Goal: Communication & Community: Answer question/provide support

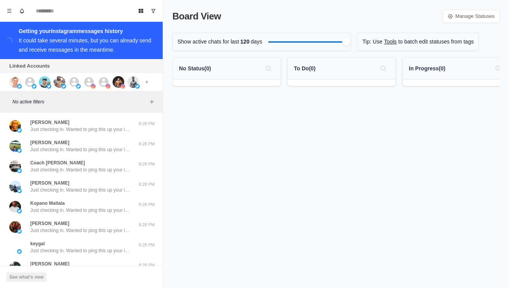
click at [20, 82] on img at bounding box center [15, 82] width 12 height 12
click at [37, 85] on div at bounding box center [34, 82] width 21 height 12
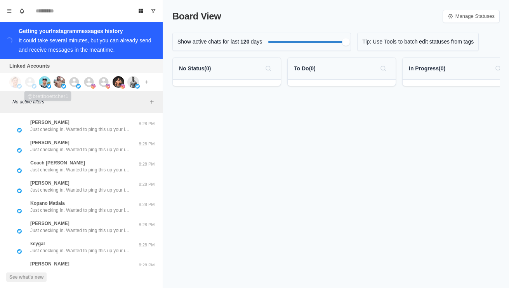
click at [49, 82] on img at bounding box center [45, 82] width 12 height 12
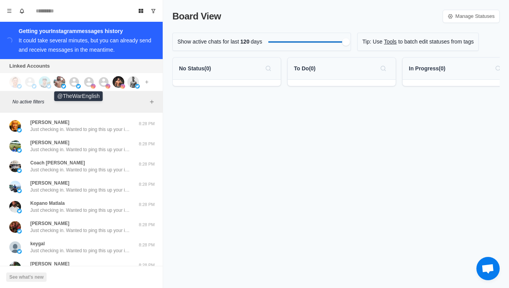
click at [80, 83] on div at bounding box center [78, 82] width 21 height 12
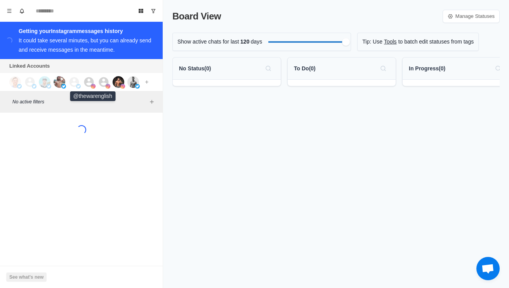
click at [90, 81] on icon at bounding box center [89, 82] width 12 height 12
click at [105, 82] on icon at bounding box center [104, 82] width 10 height 10
click at [118, 83] on img at bounding box center [119, 82] width 12 height 12
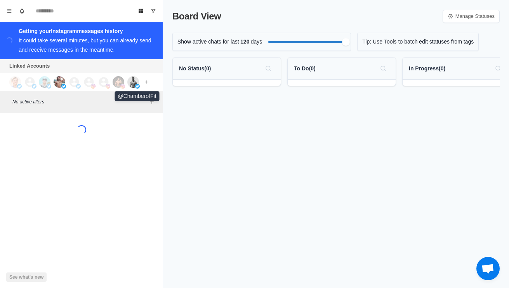
click at [132, 82] on img at bounding box center [133, 82] width 12 height 12
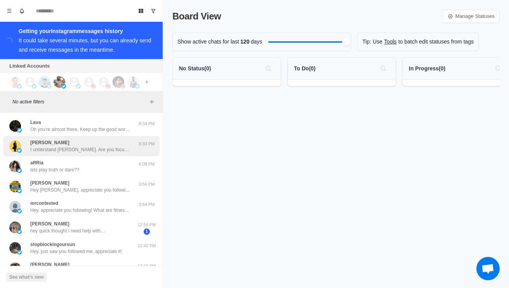
click at [108, 144] on div "Leonardo De Cringy I understand Leonardo. Are you focusing on losing weight or …" at bounding box center [80, 146] width 101 height 14
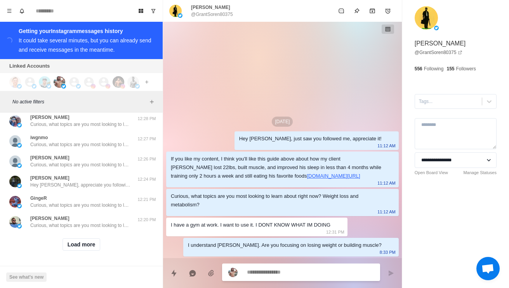
scroll to position [296, 0]
click at [88, 249] on button "Load more" at bounding box center [81, 244] width 38 height 12
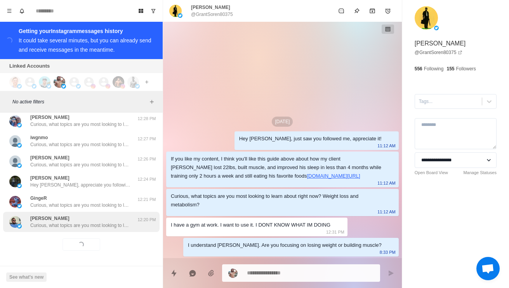
click at [106, 231] on div "Rich Rivera Curious, what topics are you most looking to learn about right now?…" at bounding box center [81, 222] width 156 height 20
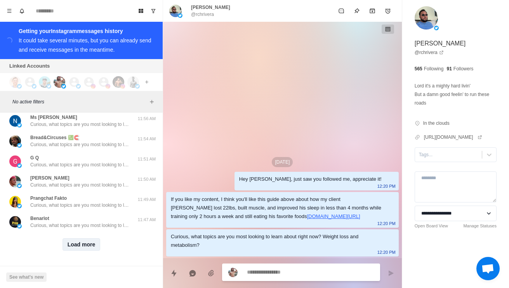
click at [92, 248] on button "Load more" at bounding box center [81, 244] width 38 height 12
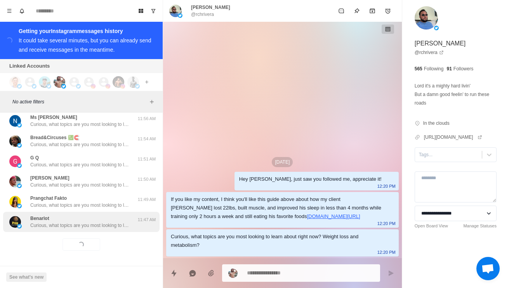
click at [114, 224] on p "Curious, what topics are you most looking to learn about right now? Weight loss…" at bounding box center [80, 225] width 101 height 7
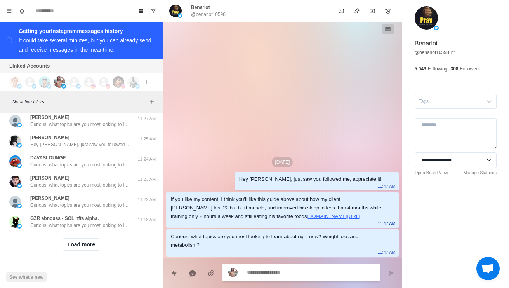
scroll to position [1119, 0]
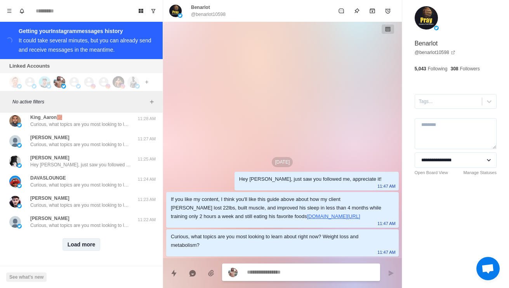
click at [94, 250] on button "Load more" at bounding box center [81, 244] width 38 height 12
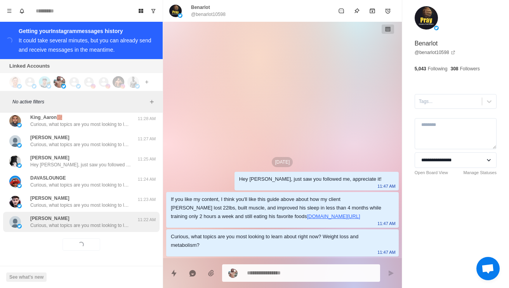
click at [114, 231] on div "Laurie Henry Curious, what topics are you most looking to learn about right now…" at bounding box center [81, 222] width 156 height 20
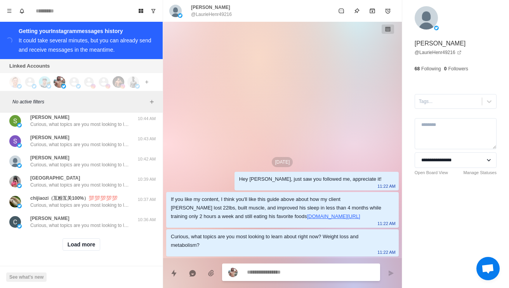
scroll to position [1530, 0]
click at [90, 248] on button "Load more" at bounding box center [81, 244] width 38 height 12
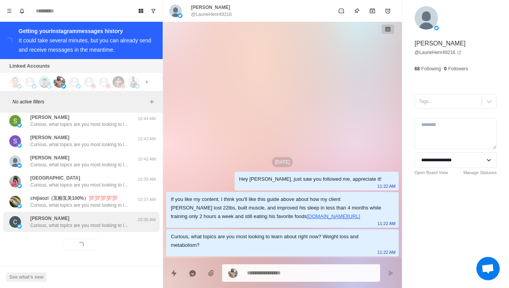
click at [111, 226] on p "Curious, what topics are you most looking to learn about right now? Weight loss…" at bounding box center [80, 225] width 101 height 7
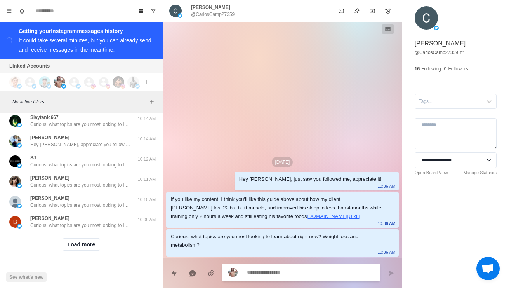
scroll to position [1942, 0]
click at [92, 244] on button "Load more" at bounding box center [81, 244] width 38 height 12
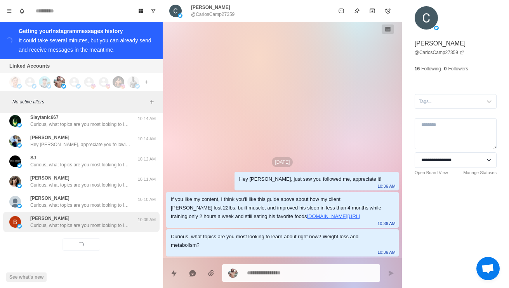
click at [108, 224] on p "Curious, what topics are you most looking to learn about right now? Weight loss…" at bounding box center [80, 225] width 101 height 7
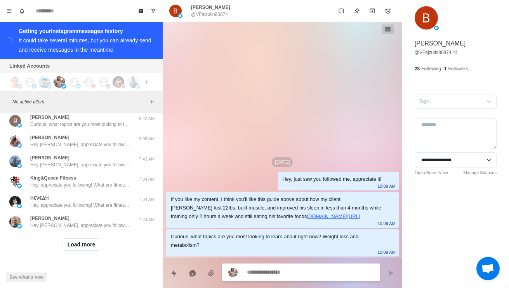
scroll to position [2374, 0]
click at [94, 248] on button "Load more" at bounding box center [81, 244] width 38 height 12
click at [92, 252] on div "Loading... Load more" at bounding box center [81, 244] width 156 height 25
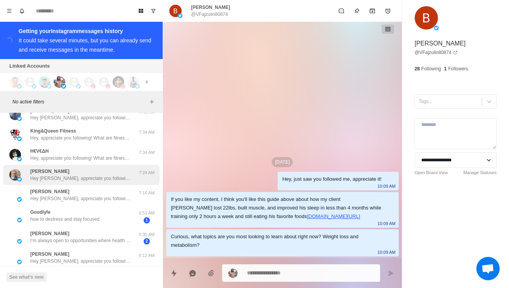
click at [121, 185] on div "Tom Gessner Hey Tom, appreciate you following! What are fitness/health topics a…" at bounding box center [81, 175] width 156 height 20
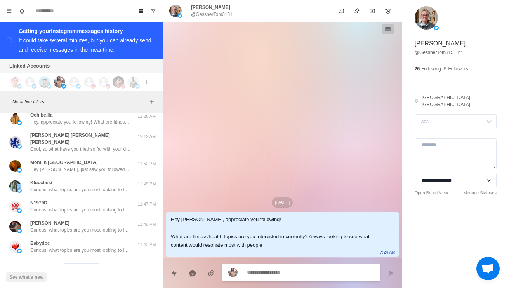
scroll to position [2720, 0]
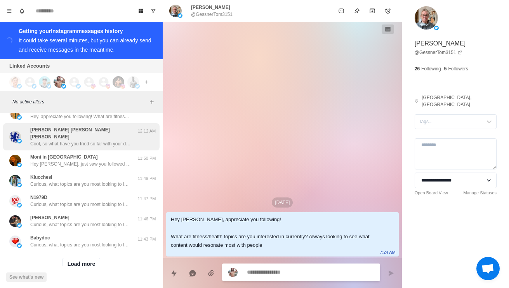
click at [127, 147] on p "Cool, so what have you tried so far with your diet and training to lose body fa…" at bounding box center [80, 143] width 101 height 7
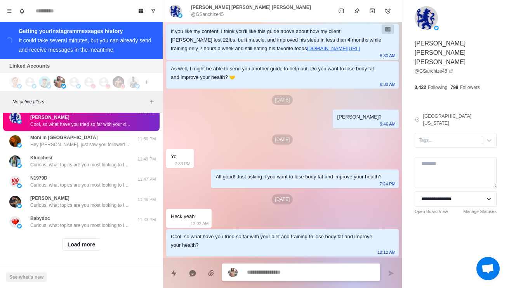
scroll to position [2786, 0]
click at [84, 249] on button "Load more" at bounding box center [81, 244] width 38 height 12
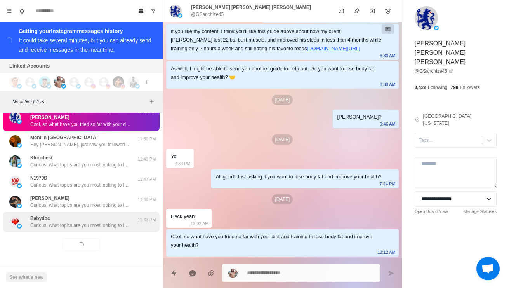
click at [114, 231] on div "Babydoc Curious, what topics are you most looking to learn about right now? Wei…" at bounding box center [81, 222] width 156 height 20
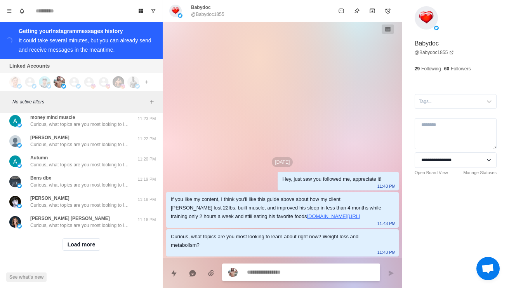
scroll to position [3198, 0]
click at [86, 250] on button "Load more" at bounding box center [81, 244] width 38 height 12
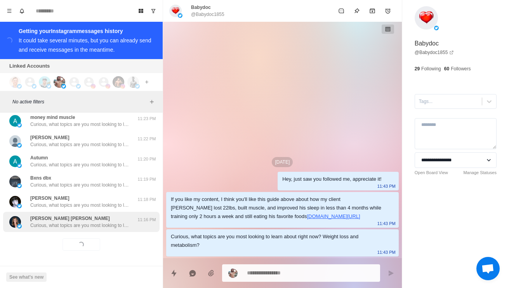
click at [108, 230] on div "Angela DiCosta Duke Curious, what topics are you most looking to learn about ri…" at bounding box center [81, 222] width 156 height 20
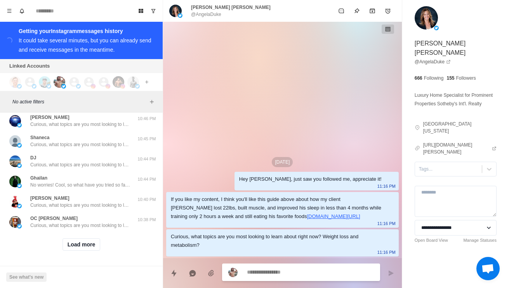
scroll to position [3609, 0]
click at [89, 247] on button "Load more" at bounding box center [81, 244] width 38 height 12
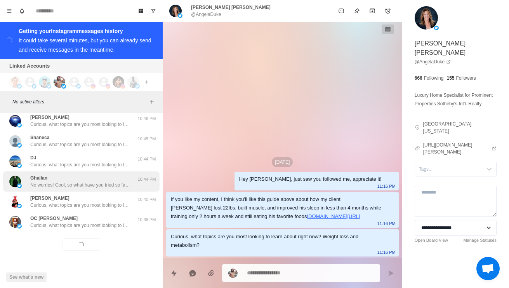
click at [123, 179] on div "Ghailan No worries! Cool, so what have you tried so far with your diet and trai…" at bounding box center [80, 181] width 101 height 14
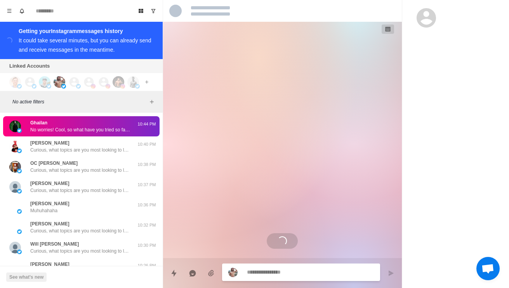
scroll to position [25, 0]
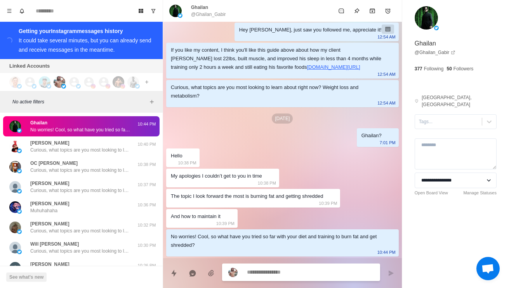
type textarea "*"
type textarea "**********"
type textarea "*"
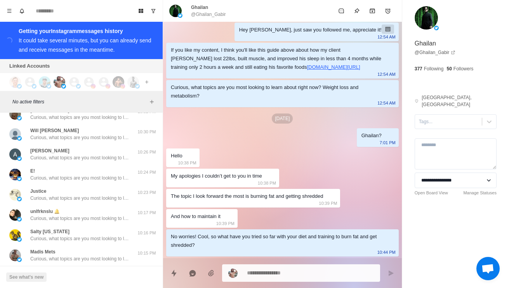
click at [118, 104] on div "Theophilus Muhuhahaha 10:36 PM" at bounding box center [81, 93] width 156 height 20
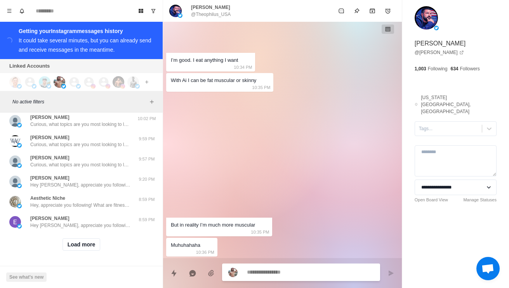
scroll to position [4020, 0]
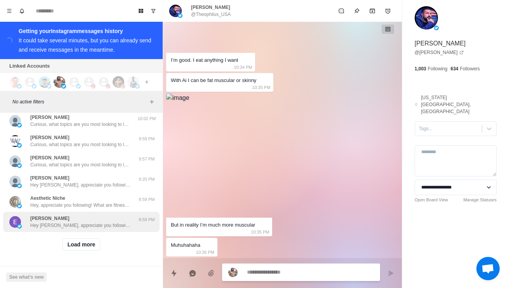
click at [98, 228] on p "Hey Emmanuel, appreciate you following! What are fitness/health topics are you …" at bounding box center [80, 225] width 101 height 7
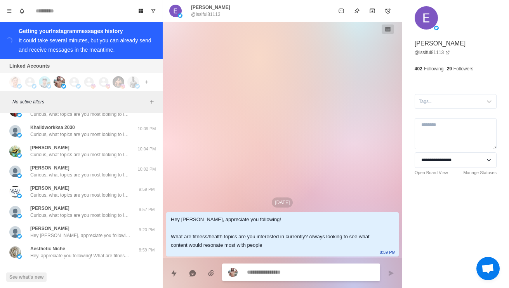
scroll to position [3982, 0]
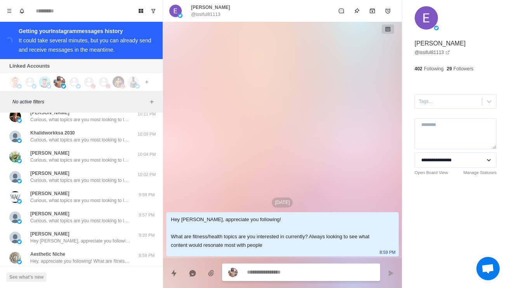
type textarea "*"
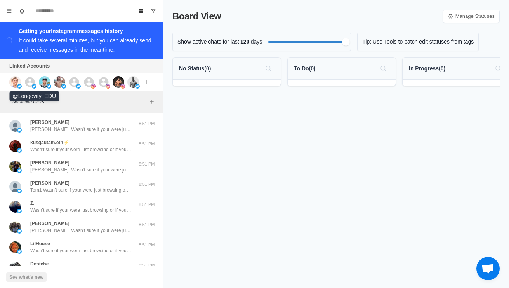
click at [34, 75] on div "Connect X account Connect Instagram account Additional account cost: +$5/month" at bounding box center [80, 82] width 161 height 18
click at [34, 86] on img at bounding box center [34, 86] width 5 height 5
click at [50, 85] on img at bounding box center [49, 86] width 5 height 5
click at [59, 82] on img at bounding box center [60, 82] width 12 height 12
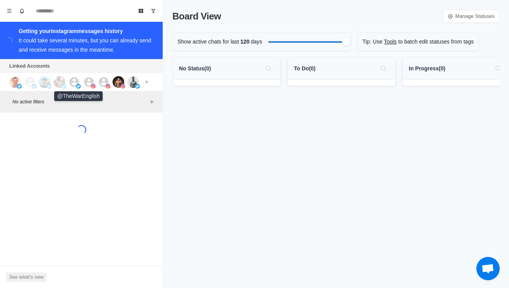
click at [81, 81] on div at bounding box center [78, 82] width 21 height 12
click at [93, 81] on icon at bounding box center [89, 82] width 10 height 10
click at [106, 78] on icon at bounding box center [104, 82] width 10 height 10
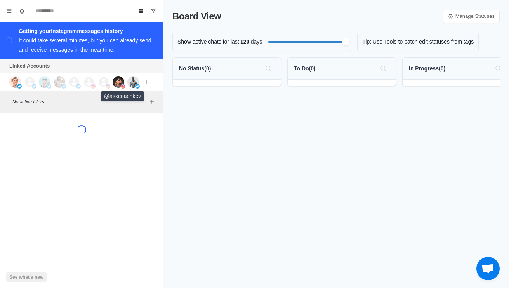
click at [123, 80] on img at bounding box center [119, 82] width 12 height 12
click at [138, 85] on img at bounding box center [137, 86] width 5 height 5
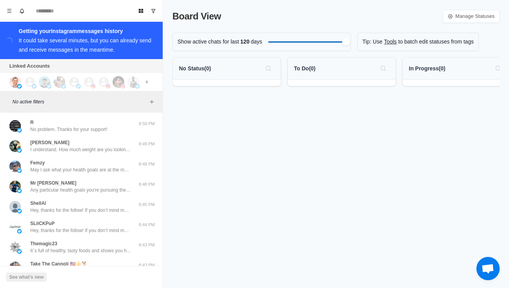
scroll to position [17, 0]
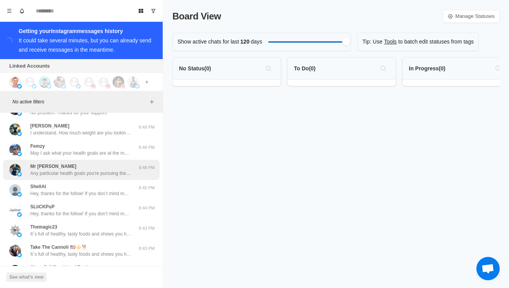
click at [119, 161] on div "Mr chesda Any particular health goals you're pursuing these days? Like losing f…" at bounding box center [81, 170] width 156 height 20
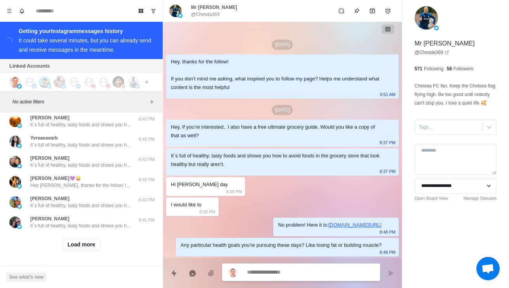
scroll to position [296, 0]
click at [89, 249] on button "Load more" at bounding box center [81, 244] width 38 height 12
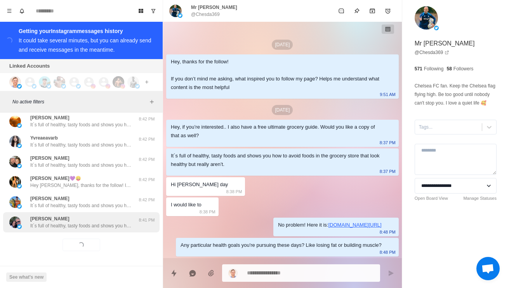
click at [102, 231] on div "Alexander Wells It´s full of healthy, tasty foods and shows you how to avoid fo…" at bounding box center [81, 222] width 156 height 20
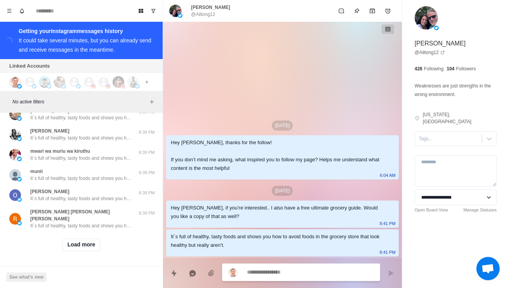
scroll to position [707, 0]
click at [88, 250] on button "Load more" at bounding box center [81, 244] width 38 height 12
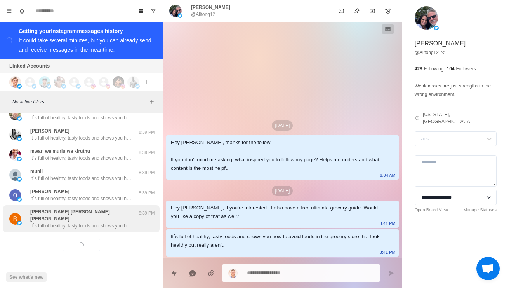
click at [112, 229] on div "Ramón Rodrigo Torres Álvarez It´s full of healthy, tasty foods and shows you ho…" at bounding box center [81, 218] width 156 height 27
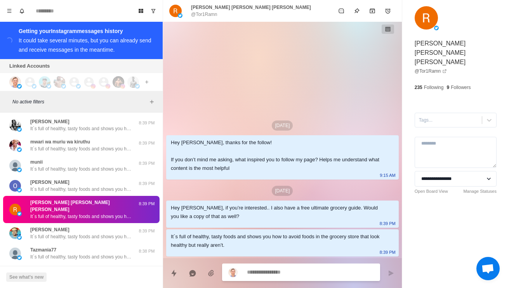
click at [241, 86] on div "Sep 9 Hey Ramón, thanks for the follow! If you don’t mind me asking, what inspi…" at bounding box center [282, 140] width 239 height 236
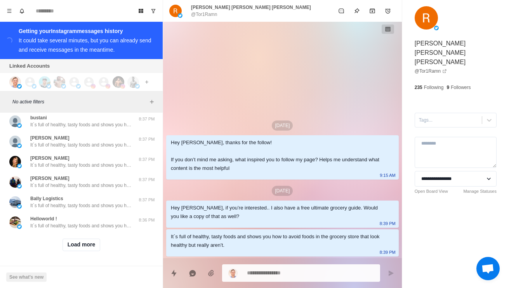
scroll to position [1119, 0]
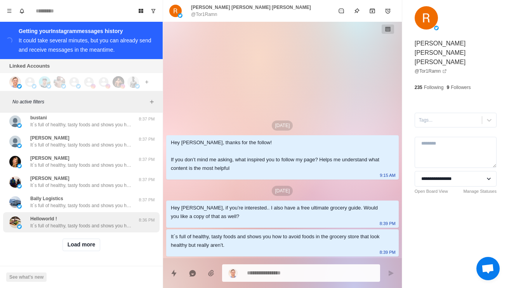
click at [104, 226] on p "It´s full of healthy, tasty foods and shows you how to avoid foods in the groce…" at bounding box center [80, 225] width 101 height 7
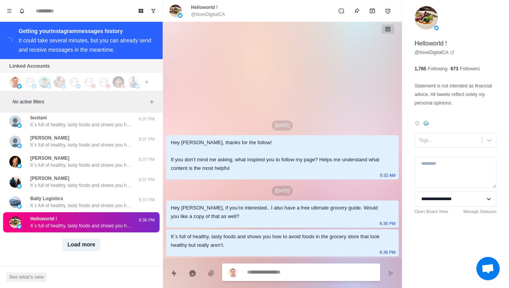
click at [96, 242] on button "Load more" at bounding box center [81, 244] width 38 height 12
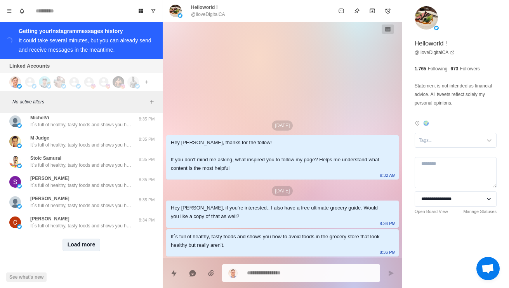
scroll to position [1530, 0]
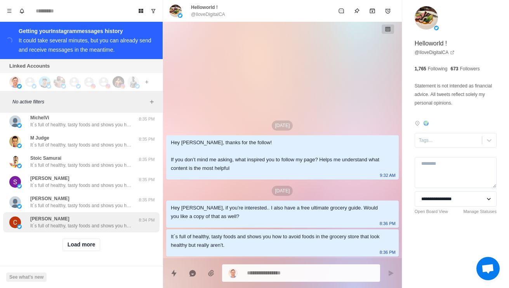
click at [109, 229] on div "Claire O'Halloran It´s full of healthy, tasty foods and shows you how to avoid …" at bounding box center [81, 222] width 156 height 20
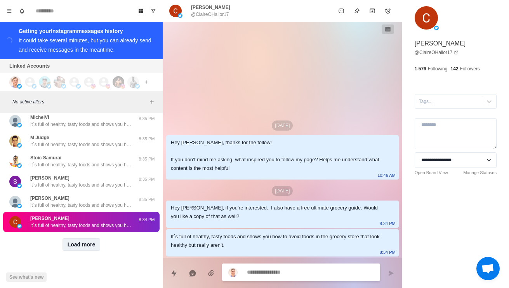
click at [100, 247] on button "Load more" at bounding box center [81, 244] width 38 height 12
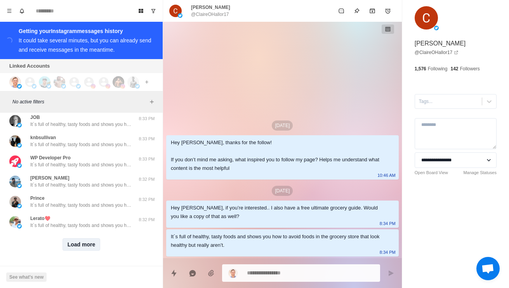
scroll to position [1942, 0]
click at [89, 249] on button "Load more" at bounding box center [81, 244] width 38 height 12
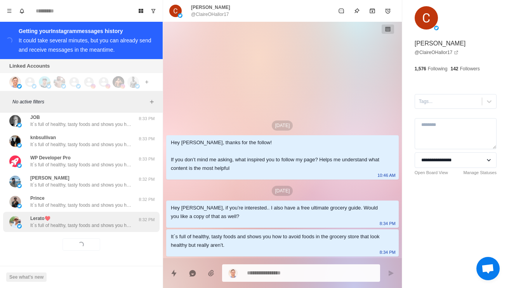
click at [102, 227] on p "It´s full of healthy, tasty foods and shows you how to avoid foods in the groce…" at bounding box center [80, 225] width 101 height 7
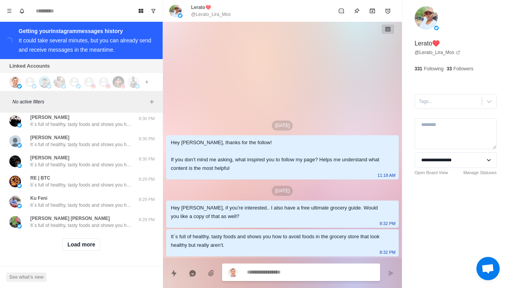
scroll to position [2353, 0]
click at [81, 249] on button "Load more" at bounding box center [81, 244] width 38 height 12
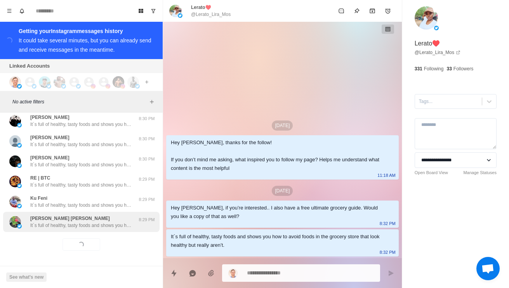
click at [109, 226] on p "It´s full of healthy, tasty foods and shows you how to avoid foods in the groce…" at bounding box center [80, 225] width 101 height 7
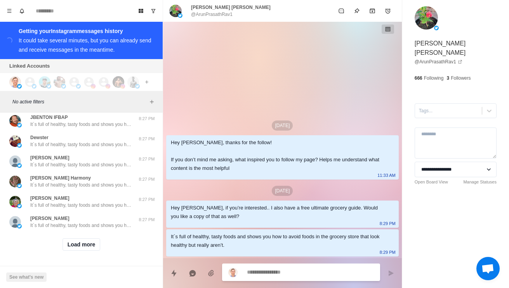
scroll to position [2765, 0]
click at [96, 243] on button "Load more" at bounding box center [81, 244] width 38 height 12
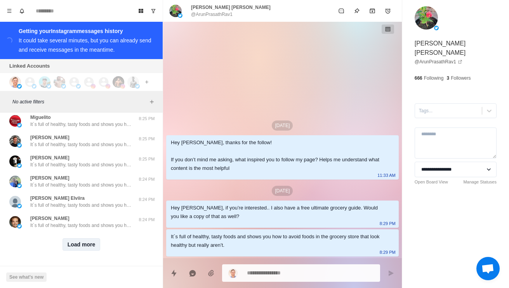
scroll to position [3176, 0]
click at [88, 246] on button "Load more" at bounding box center [81, 244] width 38 height 12
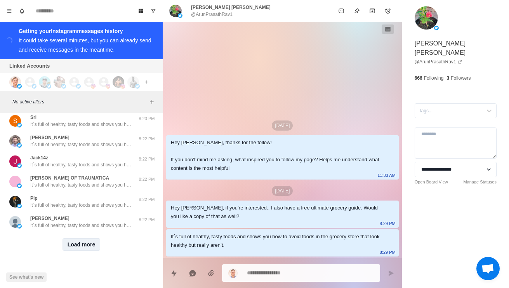
scroll to position [3588, 0]
click at [82, 250] on button "Load more" at bounding box center [81, 244] width 38 height 12
click at [101, 237] on div "Loading... Load more" at bounding box center [81, 244] width 156 height 25
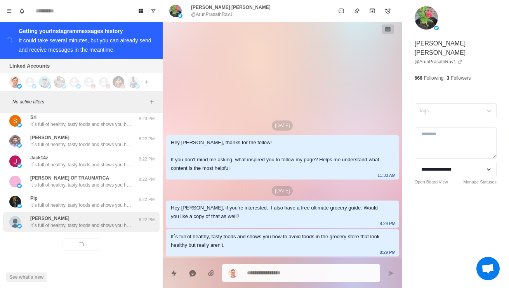
click at [118, 222] on p "It´s full of healthy, tasty foods and shows you how to avoid foods in the groce…" at bounding box center [80, 225] width 101 height 7
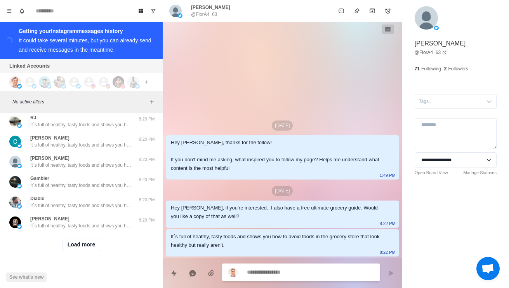
scroll to position [3999, 0]
click at [88, 246] on button "Load more" at bounding box center [81, 244] width 38 height 12
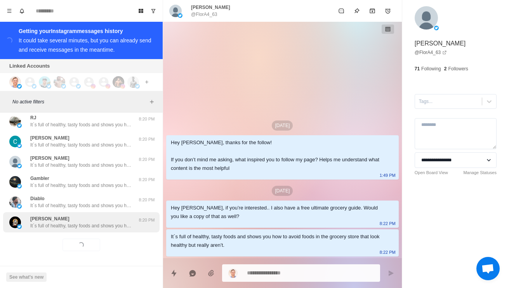
click at [107, 223] on p "It´s full of healthy, tasty foods and shows you how to avoid foods in the groce…" at bounding box center [80, 225] width 101 height 7
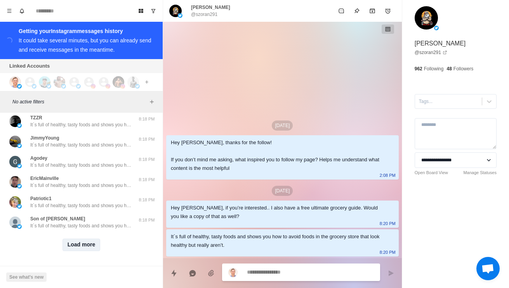
click at [91, 249] on button "Load more" at bounding box center [81, 244] width 38 height 12
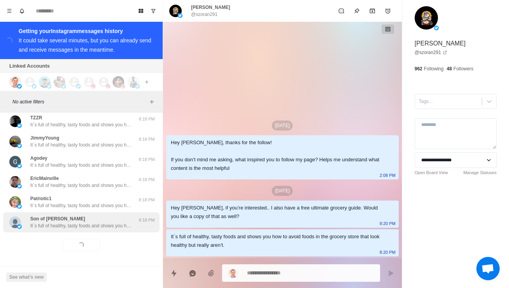
click at [104, 230] on div "Son of Tom It´s full of healthy, tasty foods and shows you how to avoid foods i…" at bounding box center [81, 222] width 156 height 20
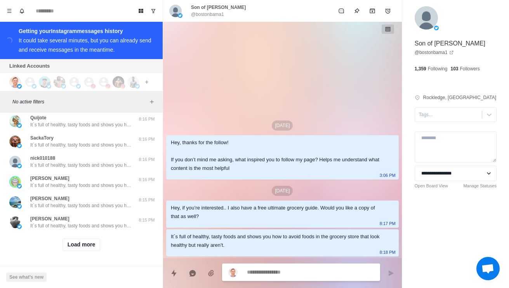
scroll to position [4822, 0]
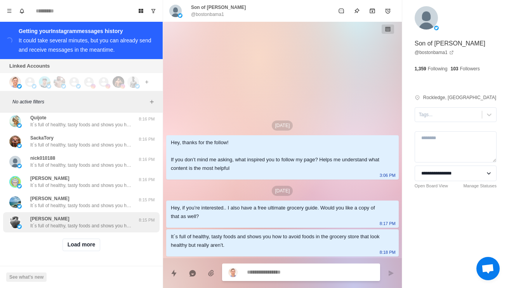
click at [93, 230] on div "Ryne Dart It´s full of healthy, tasty foods and shows you how to avoid foods in…" at bounding box center [81, 222] width 156 height 20
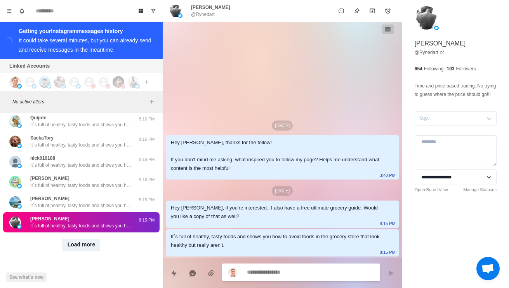
click at [95, 246] on button "Load more" at bounding box center [81, 244] width 38 height 12
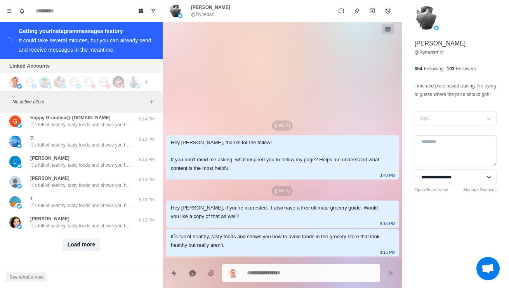
click at [92, 246] on button "Load more" at bounding box center [81, 244] width 38 height 12
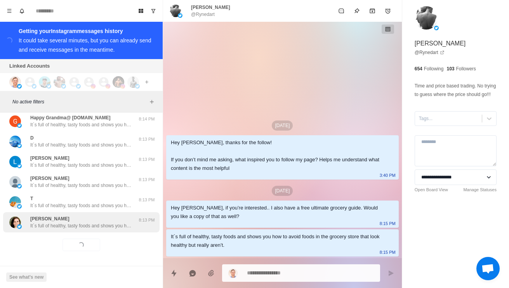
click at [125, 226] on p "It´s full of healthy, tasty foods and shows you how to avoid foods in the groce…" at bounding box center [80, 225] width 101 height 7
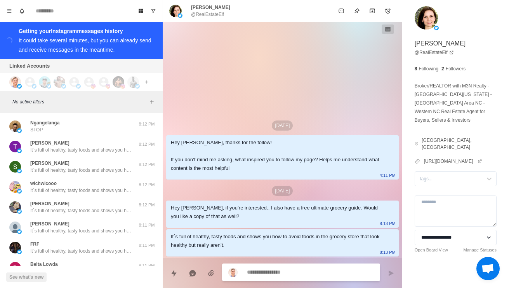
scroll to position [5455, 0]
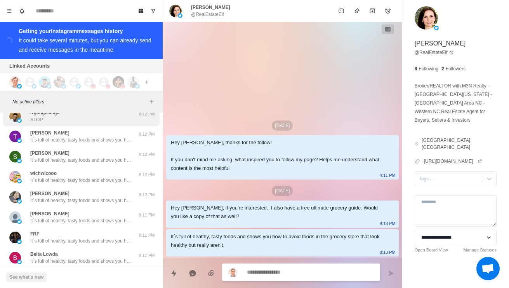
click at [111, 123] on div "Ngangelanga STOP" at bounding box center [73, 116] width 128 height 14
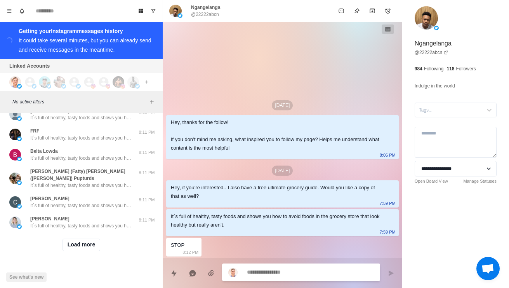
scroll to position [5645, 0]
click at [88, 248] on button "Load more" at bounding box center [81, 244] width 38 height 12
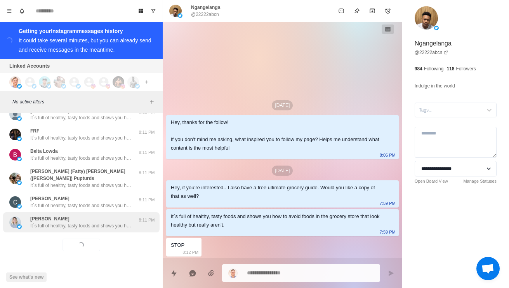
click at [97, 231] on div "Airlie Christina It´s full of healthy, tasty foods and shows you how to avoid f…" at bounding box center [81, 222] width 156 height 20
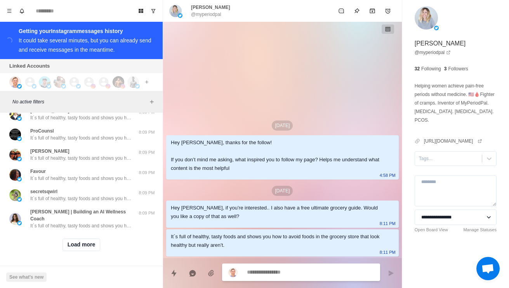
scroll to position [6057, 0]
click at [89, 248] on button "Load more" at bounding box center [81, 244] width 38 height 12
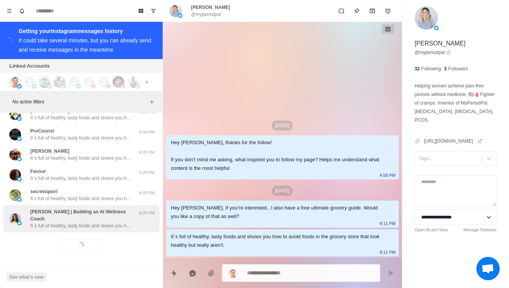
click at [114, 222] on p "It´s full of healthy, tasty foods and shows you how to avoid foods in the groce…" at bounding box center [80, 225] width 101 height 7
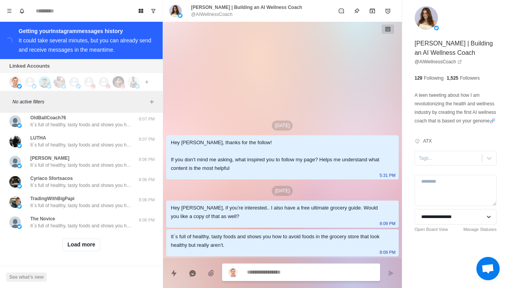
scroll to position [6468, 0]
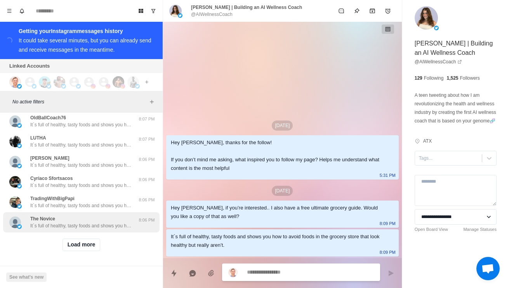
click at [108, 223] on p "It´s full of healthy, tasty foods and shows you how to avoid foods in the groce…" at bounding box center [80, 225] width 101 height 7
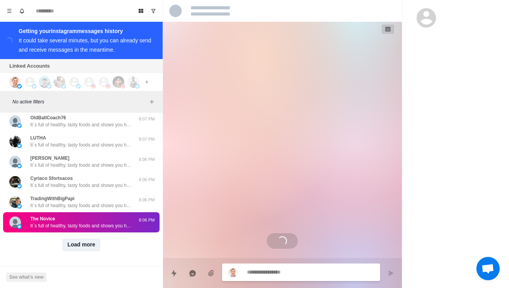
click at [90, 250] on button "Load more" at bounding box center [81, 244] width 38 height 12
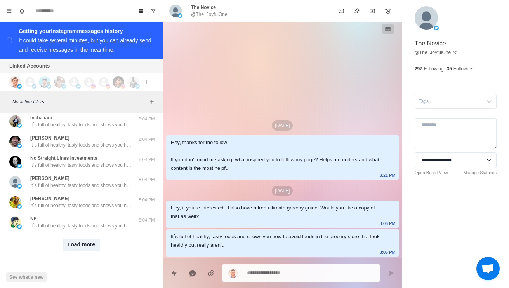
scroll to position [6879, 0]
click at [85, 246] on button "Load more" at bounding box center [81, 244] width 38 height 12
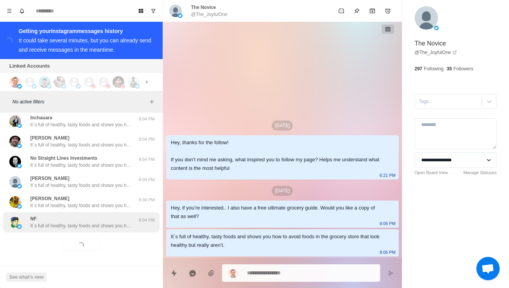
click at [99, 228] on p "It´s full of healthy, tasty foods and shows you how to avoid foods in the groce…" at bounding box center [80, 225] width 101 height 7
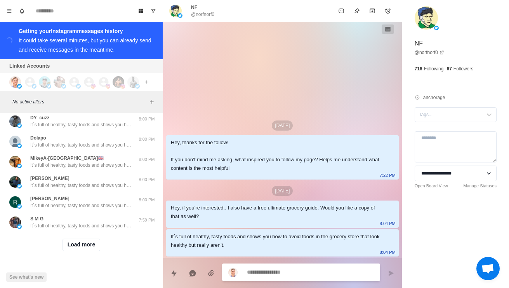
scroll to position [7291, 0]
click at [66, 244] on button "Load more" at bounding box center [81, 244] width 38 height 12
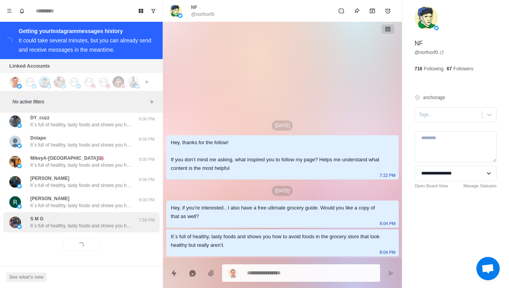
click at [47, 226] on p "It´s full of healthy, tasty foods and shows you how to avoid foods in the groce…" at bounding box center [80, 225] width 101 height 7
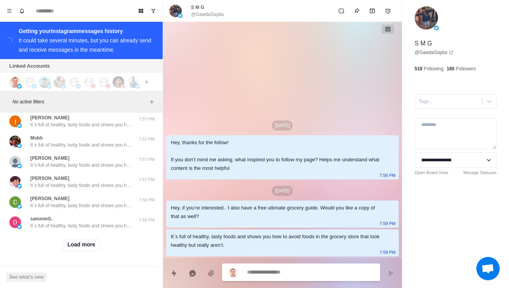
scroll to position [7702, 0]
click at [62, 250] on button "Load more" at bounding box center [81, 244] width 38 height 12
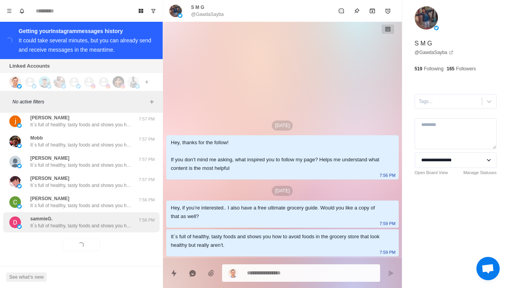
click at [47, 226] on p "It´s full of healthy, tasty foods and shows you how to avoid foods in the groce…" at bounding box center [80, 225] width 101 height 7
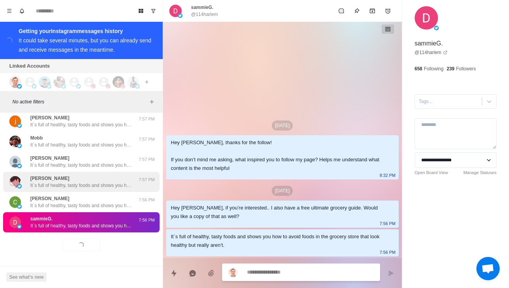
scroll to position [5, 0]
click at [57, 182] on p "It´s full of healthy, tasty foods and shows you how to avoid foods in the groce…" at bounding box center [80, 185] width 101 height 7
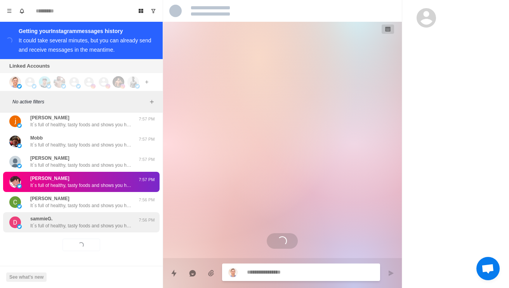
click at [42, 224] on div "sammieG. It´s full of healthy, tasty foods and shows you how to avoid foods in …" at bounding box center [81, 222] width 156 height 20
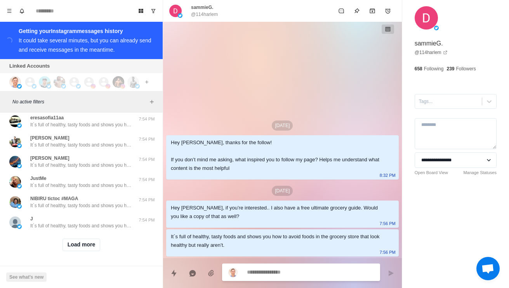
scroll to position [8114, 0]
click at [71, 243] on button "Load more" at bounding box center [81, 244] width 38 height 12
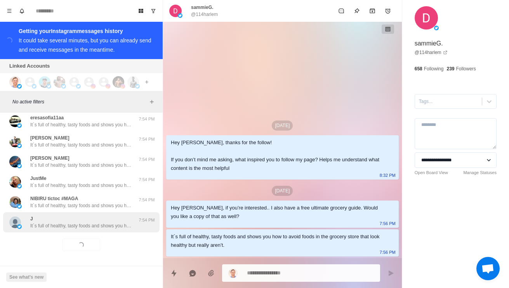
click at [50, 226] on div "J It´s full of healthy, tasty foods and shows you how to avoid foods in the gro…" at bounding box center [81, 222] width 156 height 20
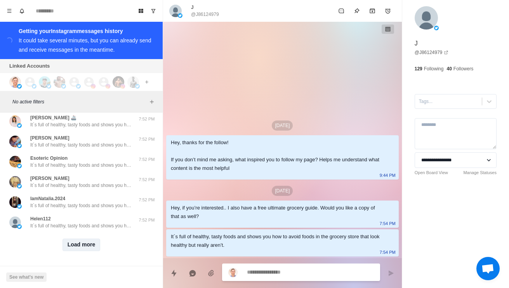
click at [75, 239] on button "Load more" at bounding box center [81, 244] width 38 height 12
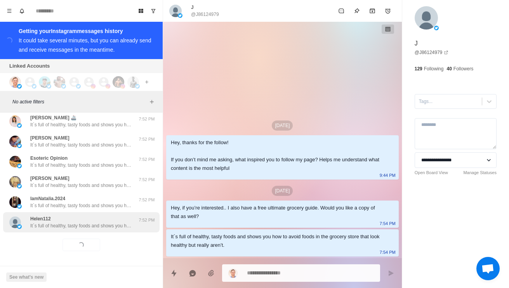
click at [55, 225] on div "Helen112 It´s full of healthy, tasty foods and shows you how to avoid foods in …" at bounding box center [81, 222] width 156 height 20
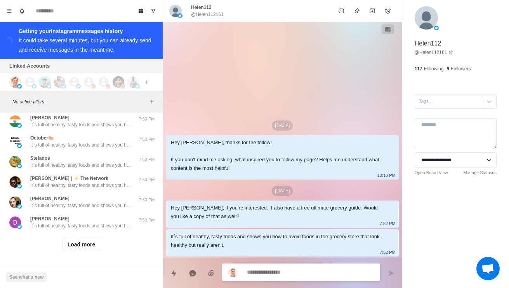
scroll to position [8937, 0]
click at [71, 244] on button "Load more" at bounding box center [81, 244] width 38 height 12
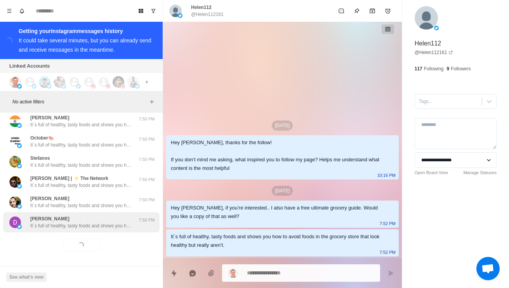
click at [49, 226] on div "David Roulin It´s full of healthy, tasty foods and shows you how to avoid foods…" at bounding box center [81, 222] width 156 height 20
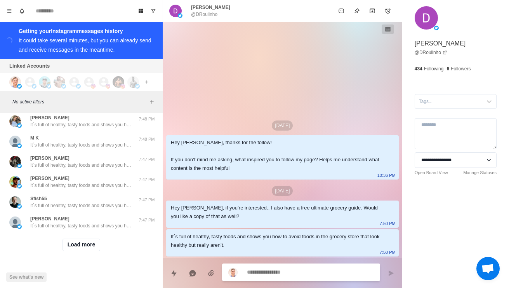
scroll to position [9348, 0]
click at [90, 245] on button "Load more" at bounding box center [81, 244] width 38 height 12
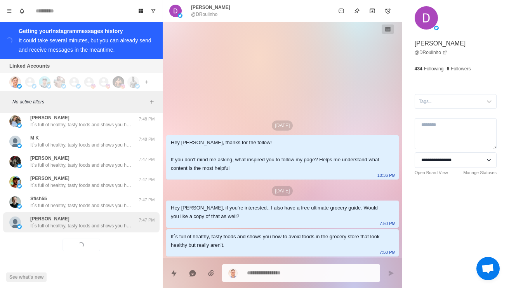
click at [111, 224] on div "Marilyn Rawadi It´s full of healthy, tasty foods and shows you how to avoid foo…" at bounding box center [81, 222] width 156 height 20
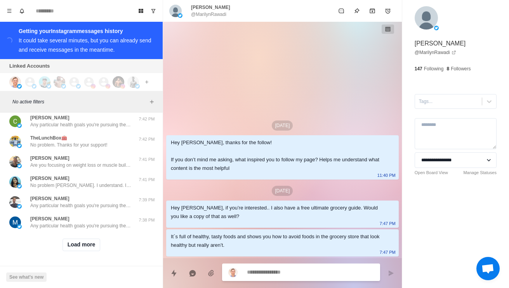
scroll to position [9759, 0]
click at [94, 239] on button "Load more" at bounding box center [81, 244] width 38 height 12
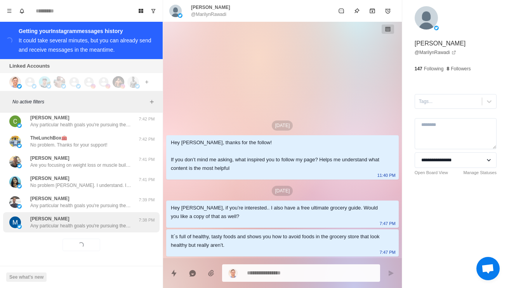
click at [105, 222] on p "Any particular health goals you're pursuing these days? Like losing fat or buil…" at bounding box center [80, 225] width 101 height 7
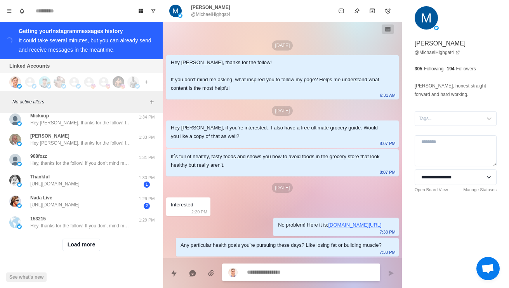
scroll to position [10172, 0]
click at [95, 242] on button "Load more" at bounding box center [81, 244] width 38 height 12
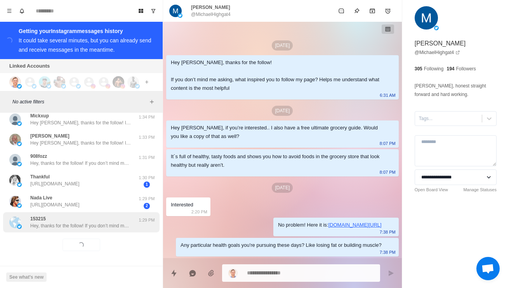
click at [121, 224] on div "153215 Hey, thanks for the follow! If you don’t mind me asking, what inspired y…" at bounding box center [81, 222] width 156 height 20
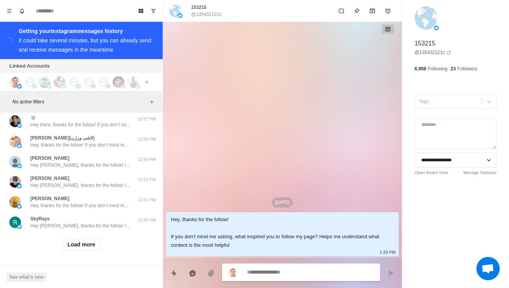
scroll to position [10559, 0]
click at [89, 251] on button "Load more" at bounding box center [81, 244] width 38 height 12
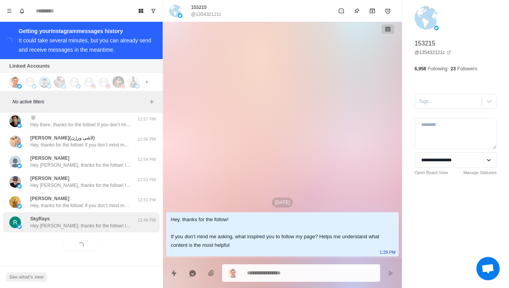
click at [98, 229] on p "Hey Rahul, thanks for the follow! If you don’t mind me asking, what inspired yo…" at bounding box center [80, 225] width 101 height 7
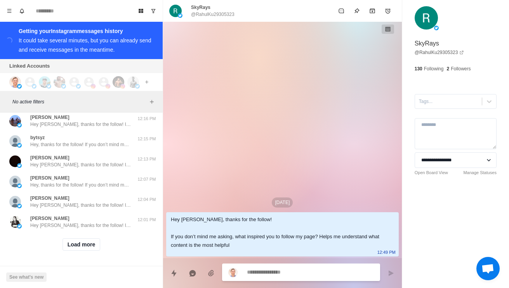
scroll to position [10996, 0]
click at [94, 238] on button "Load more" at bounding box center [81, 244] width 38 height 12
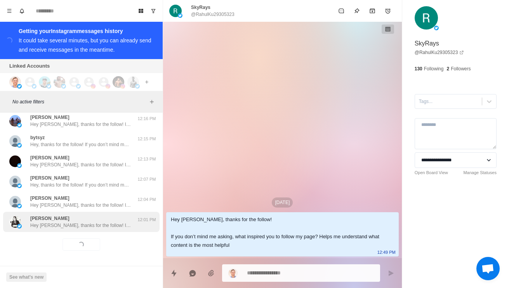
click at [113, 223] on p "Hey Danielle, thanks for the follow! If you don’t mind me asking, what inspired…" at bounding box center [80, 225] width 101 height 7
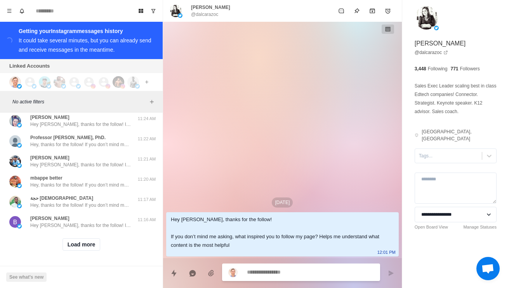
scroll to position [11407, 0]
click at [81, 244] on button "Load more" at bounding box center [81, 244] width 38 height 12
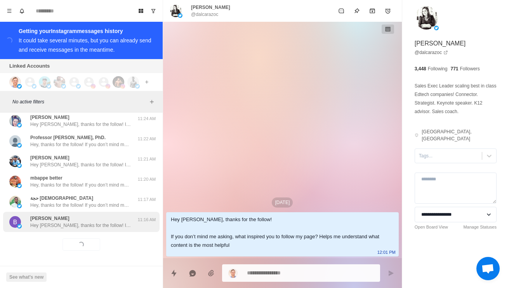
click at [96, 226] on div "Pascal Martin Hey Pascal, thanks for the follow! If you don’t mind me asking, w…" at bounding box center [81, 222] width 156 height 20
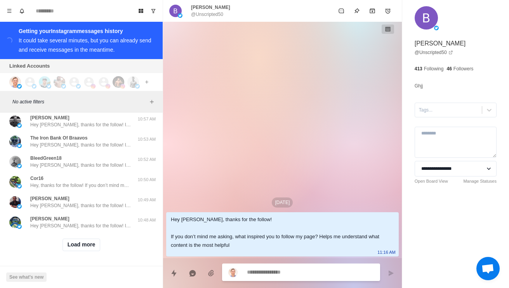
scroll to position [11819, 0]
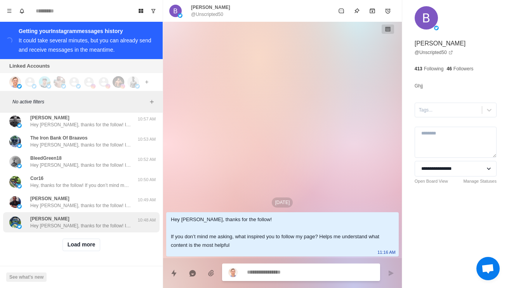
click at [95, 225] on div "Ian Hey Ian, thanks for the follow! If you don’t mind me asking, what inspired …" at bounding box center [81, 222] width 156 height 20
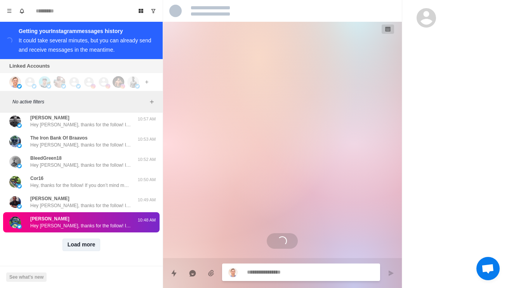
click at [84, 245] on button "Load more" at bounding box center [81, 244] width 38 height 12
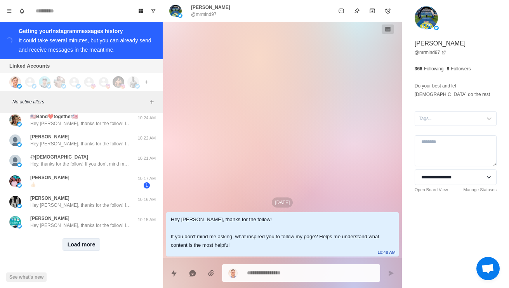
scroll to position [12231, 0]
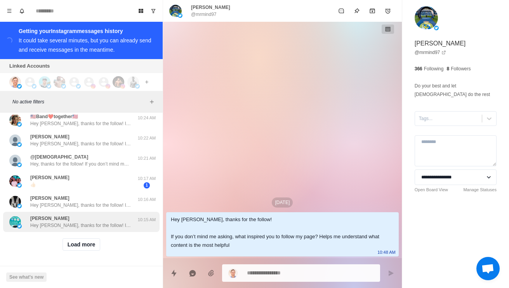
click at [112, 224] on div "Kevin McGowan Hey Kevin, thanks for the follow! If you don’t mind me asking, wh…" at bounding box center [81, 222] width 156 height 20
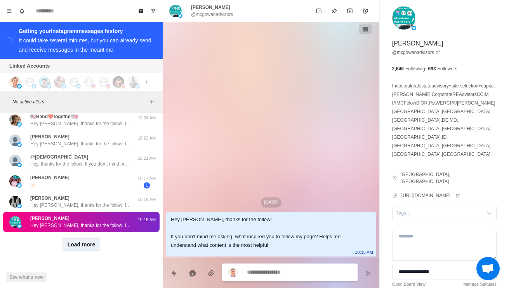
click at [100, 238] on button "Load more" at bounding box center [81, 244] width 38 height 12
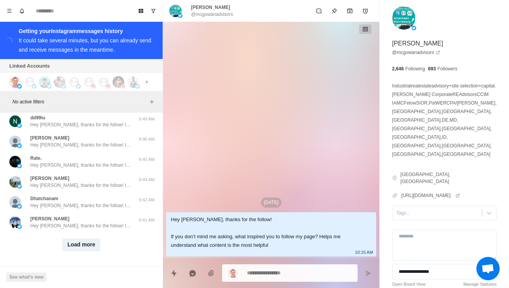
scroll to position [12643, 0]
click at [87, 243] on button "Load more" at bounding box center [81, 244] width 38 height 12
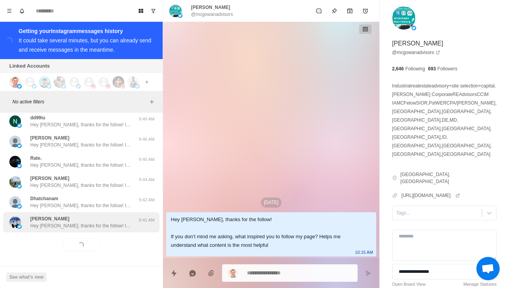
click at [116, 222] on p "Hey Lucas, thanks for the follow! If you don’t mind me asking, what inspired yo…" at bounding box center [80, 225] width 101 height 7
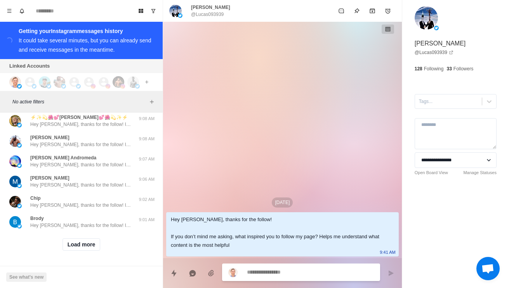
scroll to position [13054, 0]
click at [92, 242] on button "Load more" at bounding box center [81, 244] width 38 height 12
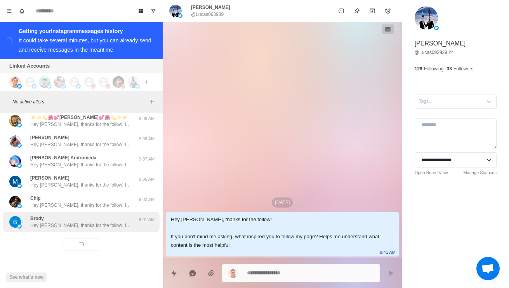
click at [104, 226] on div "Brody Hey Brody, thanks for the follow! If you don’t mind me asking, what inspi…" at bounding box center [81, 222] width 156 height 20
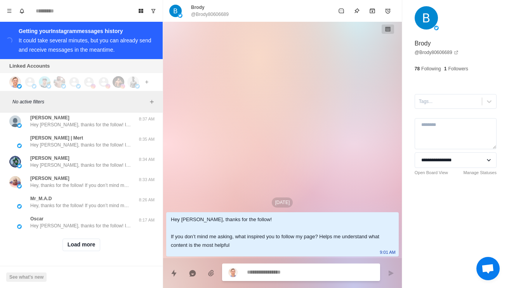
scroll to position [13466, 0]
click at [92, 243] on button "Load more" at bounding box center [81, 244] width 38 height 12
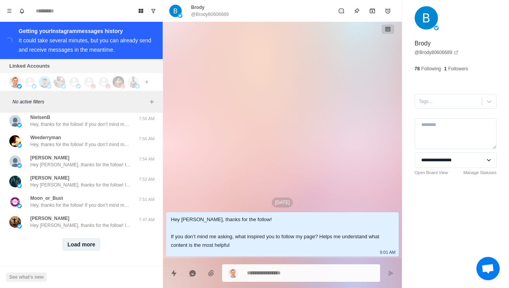
scroll to position [13878, 0]
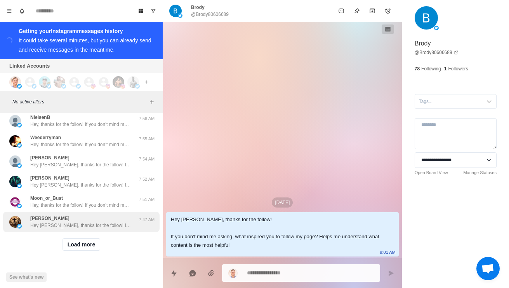
click at [113, 225] on div "Rory Dungan Hey Rory, thanks for the follow! If you don’t mind me asking, what …" at bounding box center [81, 222] width 156 height 20
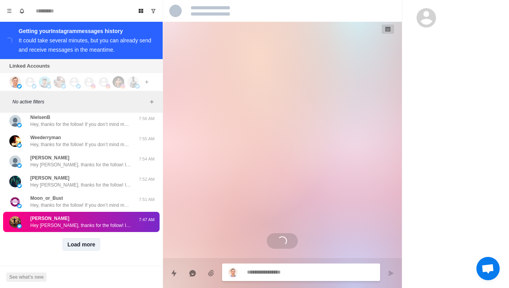
click at [99, 245] on button "Load more" at bounding box center [81, 244] width 38 height 12
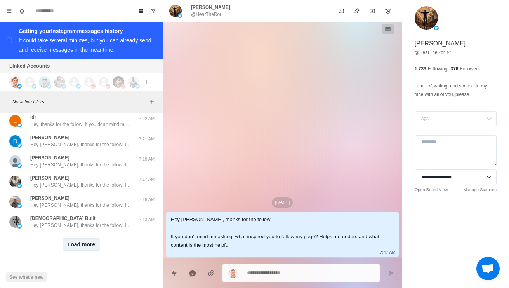
scroll to position [14289, 0]
click at [97, 238] on button "Load more" at bounding box center [81, 244] width 38 height 12
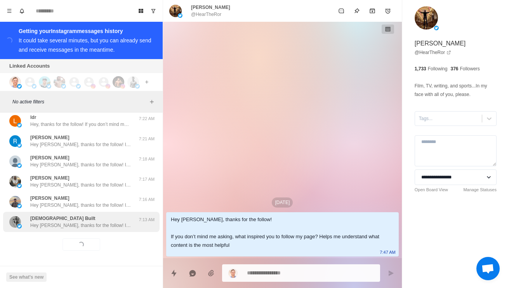
click at [114, 222] on p "Hey Leo, thanks for the follow! If you don’t mind me asking, what inspired you …" at bounding box center [80, 225] width 101 height 7
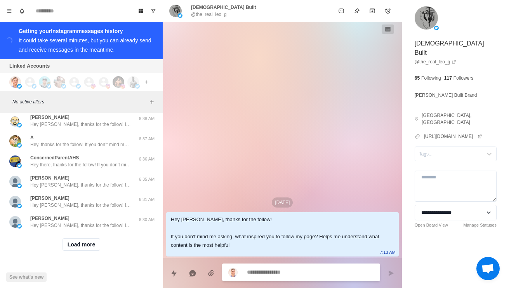
scroll to position [14701, 0]
click at [88, 244] on button "Load more" at bounding box center [81, 244] width 38 height 12
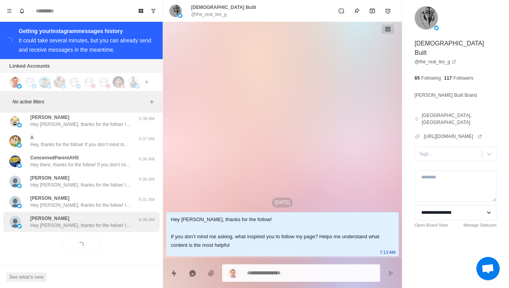
click at [99, 225] on div "Doug Geddes Hey Doug, thanks for the follow! If you don’t mind me asking, what …" at bounding box center [81, 222] width 156 height 20
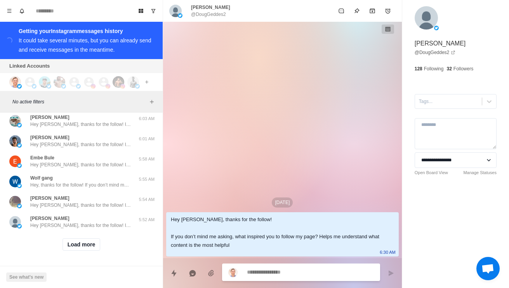
scroll to position [15112, 0]
click at [88, 241] on button "Load more" at bounding box center [81, 244] width 38 height 12
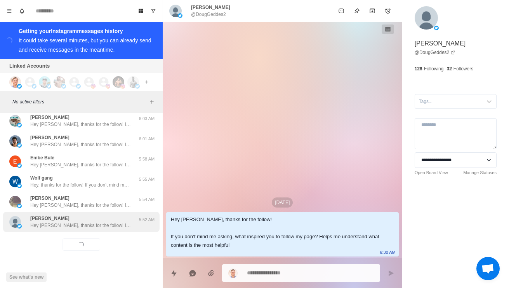
click at [106, 223] on p "Hey Richard, thanks for the follow! If you don’t mind me asking, what inspired …" at bounding box center [80, 225] width 101 height 7
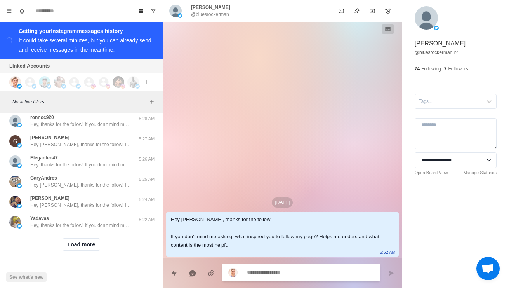
scroll to position [15524, 0]
click at [88, 243] on button "Load more" at bounding box center [81, 244] width 38 height 12
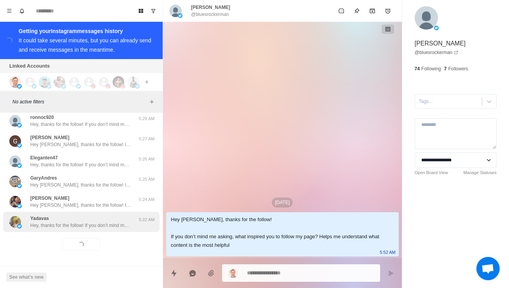
click at [109, 224] on div "Yadavas Hey, thanks for the follow! If you don’t mind me asking, what inspired …" at bounding box center [81, 222] width 156 height 20
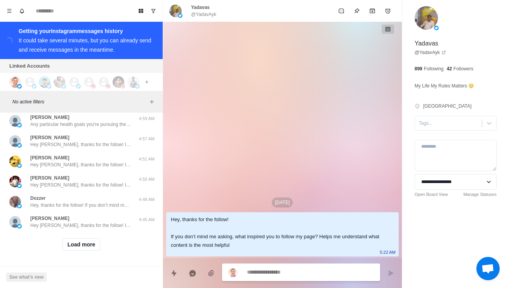
scroll to position [15729, 0]
click at [118, 7] on div "William Richard ??" at bounding box center [73, 0] width 128 height 14
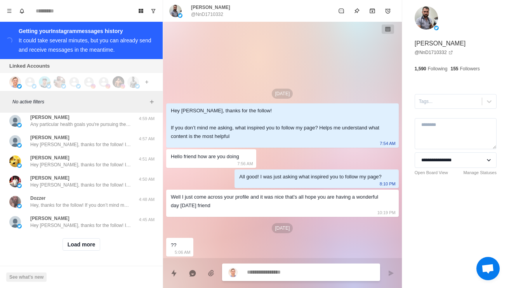
scroll to position [15935, 0]
click at [88, 244] on button "Load more" at bounding box center [81, 244] width 38 height 12
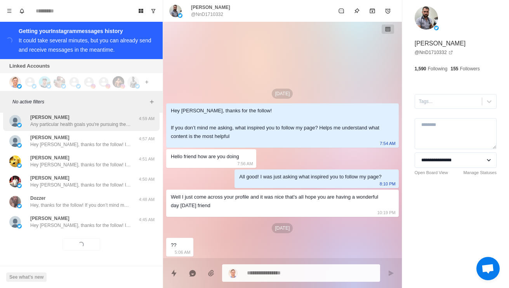
click at [128, 114] on div "Jason Bulizuk Any particular health goals you're pursuing these days? Like losi…" at bounding box center [80, 121] width 101 height 14
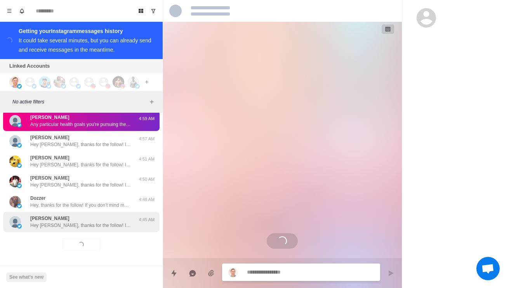
click at [106, 215] on div "Erik Hey Erik, thanks for the follow! If you don’t mind me asking, what inspire…" at bounding box center [80, 222] width 101 height 14
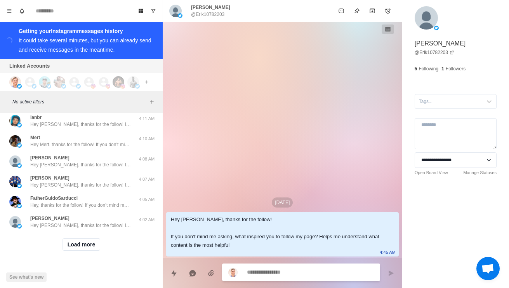
scroll to position [16347, 0]
click at [87, 241] on button "Load more" at bounding box center [81, 244] width 38 height 12
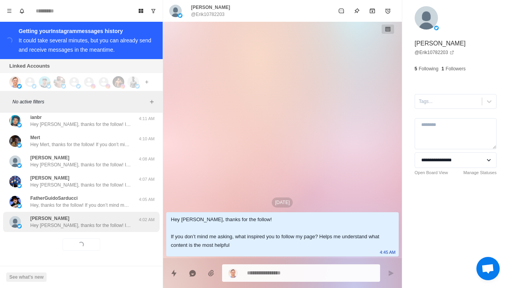
click at [107, 222] on p "Hey Margie, thanks for the follow! If you don’t mind me asking, what inspired y…" at bounding box center [80, 225] width 101 height 7
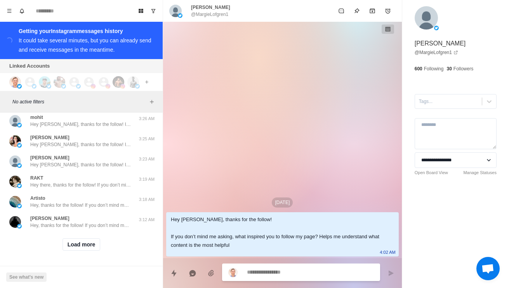
scroll to position [16556, 0]
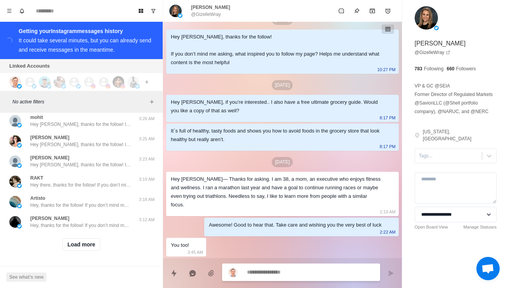
scroll to position [16758, 0]
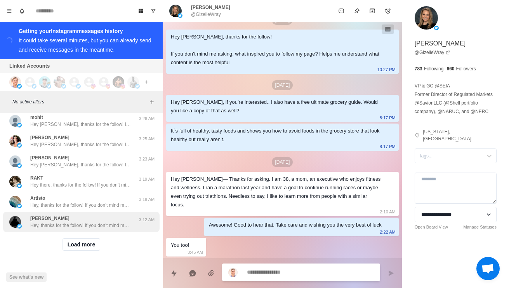
click at [108, 224] on div "Tiger Wolf Hey, thanks for the follow! If you don’t mind me asking, what inspir…" at bounding box center [81, 222] width 156 height 20
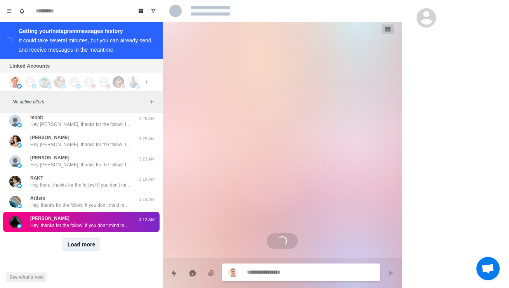
click at [92, 243] on button "Load more" at bounding box center [81, 244] width 38 height 12
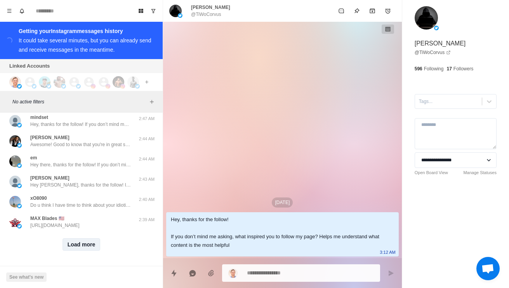
scroll to position [17170, 0]
click at [87, 241] on button "Load more" at bounding box center [81, 244] width 38 height 12
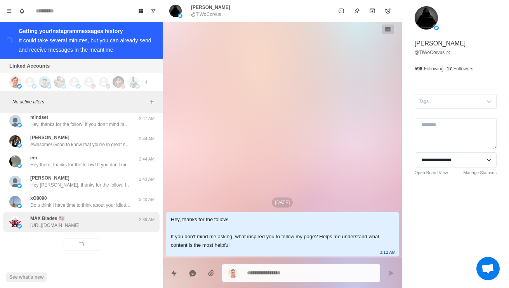
click at [98, 224] on div "MAX Blades 🇺🇲 https://sicc-blades-llc.square.site/s/shop 2:39 AM" at bounding box center [81, 222] width 156 height 20
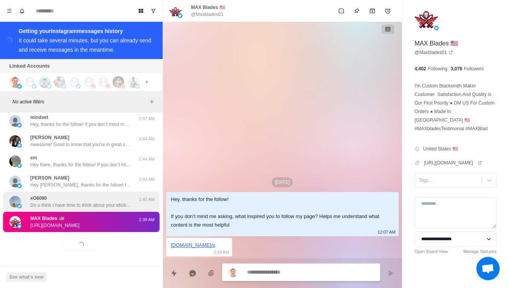
click at [96, 201] on p "Do u think I have time to think about your idiotic questions" at bounding box center [80, 204] width 101 height 7
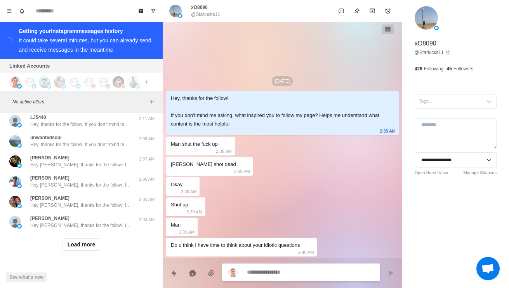
scroll to position [17581, 0]
click at [85, 244] on button "Load more" at bounding box center [81, 244] width 38 height 12
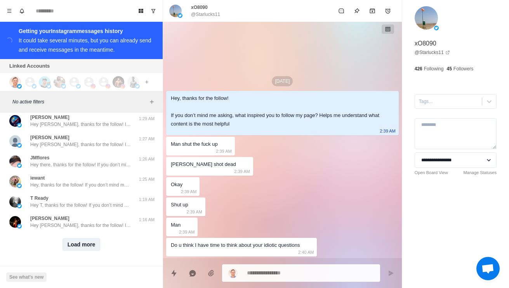
scroll to position [17999, 0]
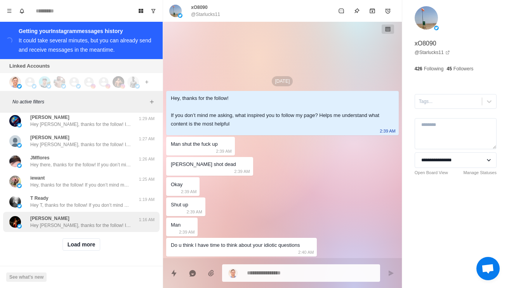
click at [99, 226] on div "Delmar Muir Hey Delmar, thanks for the follow! If you don’t mind me asking, wha…" at bounding box center [81, 222] width 156 height 20
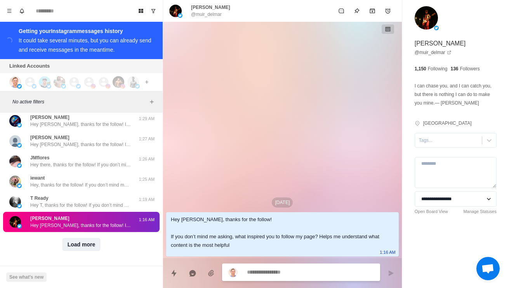
click at [95, 238] on button "Load more" at bounding box center [81, 244] width 38 height 12
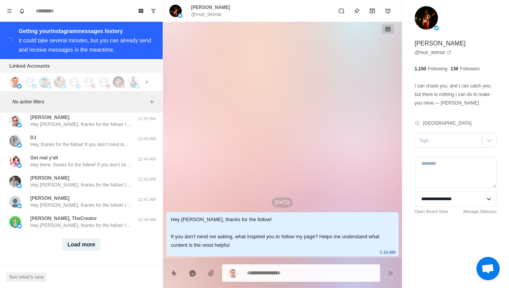
scroll to position [18410, 0]
click at [85, 245] on button "Load more" at bounding box center [81, 244] width 38 height 12
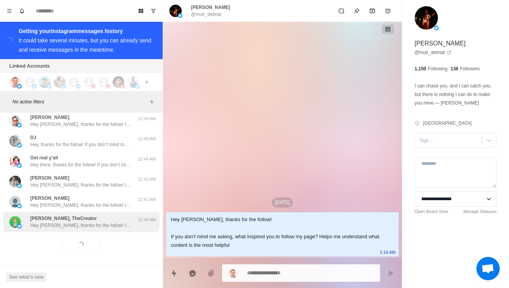
click at [97, 225] on div "Holliday, TheCreator Hey Holliday, thanks for the follow! If you don’t mind me …" at bounding box center [81, 222] width 156 height 20
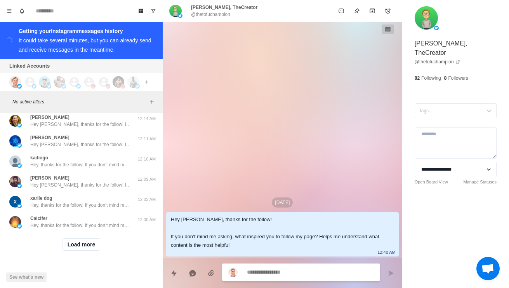
scroll to position [18822, 0]
click at [91, 244] on button "Load more" at bounding box center [81, 244] width 38 height 12
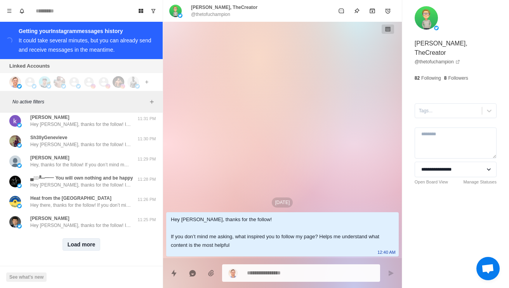
scroll to position [19241, 0]
click at [87, 241] on button "Load more" at bounding box center [81, 244] width 38 height 12
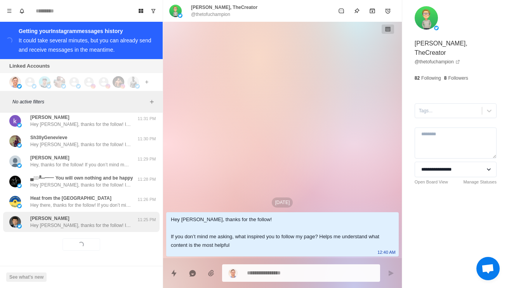
click at [108, 222] on p "Hey Steven, thanks for the follow! If you don’t mind me asking, what inspired y…" at bounding box center [80, 225] width 101 height 7
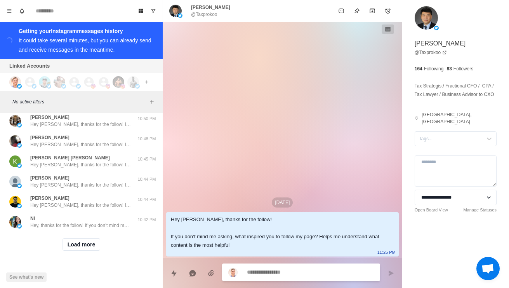
scroll to position [19652, 0]
click at [90, 243] on button "Load more" at bounding box center [81, 244] width 38 height 12
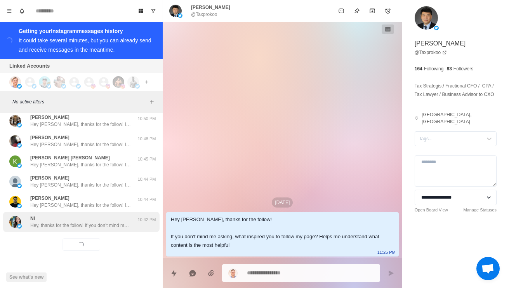
click at [102, 225] on div "Ni Hey, thanks for the follow! If you don’t mind me asking, what inspired you t…" at bounding box center [81, 222] width 156 height 20
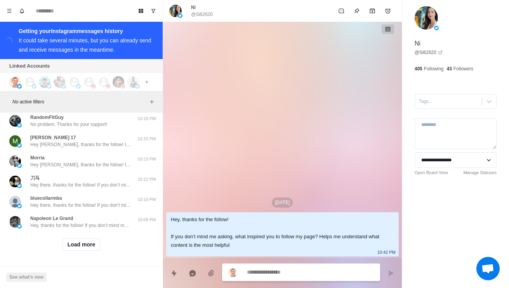
scroll to position [20064, 0]
click at [89, 245] on button "Load more" at bounding box center [81, 244] width 38 height 12
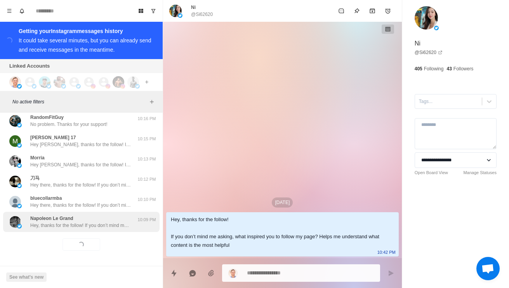
click at [107, 224] on div "Napoleon Le Grand Hey, thanks for the follow! If you don’t mind me asking, what…" at bounding box center [81, 222] width 156 height 20
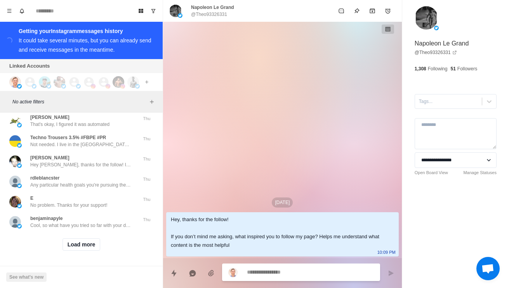
scroll to position [20277, 0]
click at [119, 7] on div "PatrickWeidman Patrick?" at bounding box center [73, 0] width 128 height 14
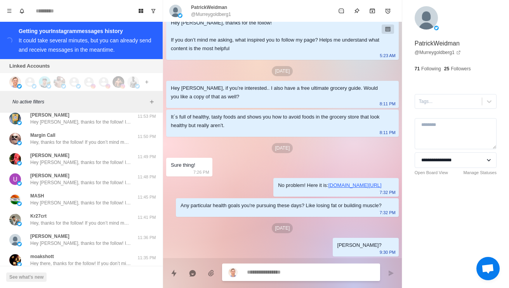
scroll to position [18725, 0]
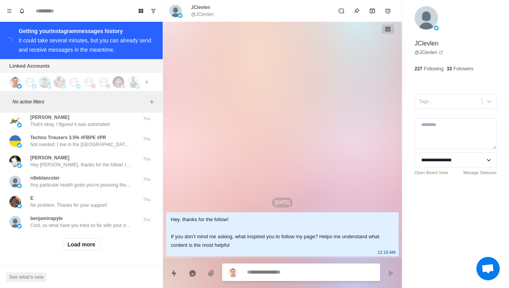
scroll to position [20475, 0]
click at [88, 238] on button "Load more" at bounding box center [81, 244] width 38 height 12
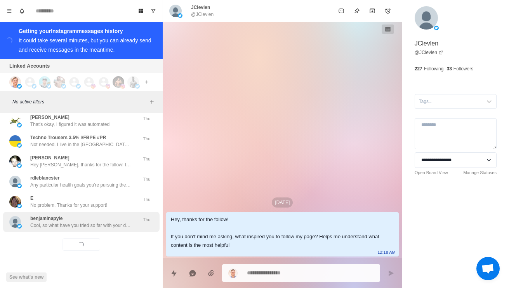
click at [97, 222] on p "Cool, so what have you tried so far with your diet and training to get as fit a…" at bounding box center [80, 225] width 101 height 7
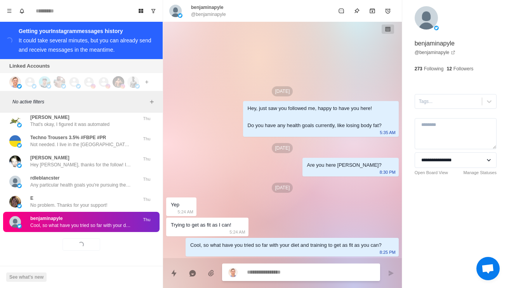
type textarea "*"
type textarea "**"
type textarea "*"
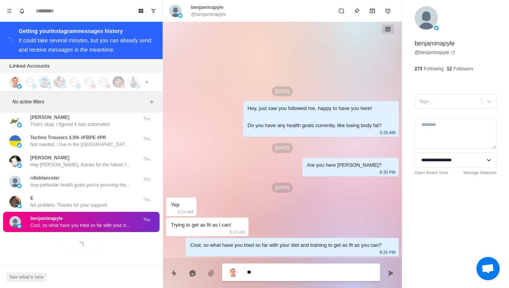
type textarea "***"
type textarea "*"
type textarea "****"
type textarea "*"
type textarea "*****"
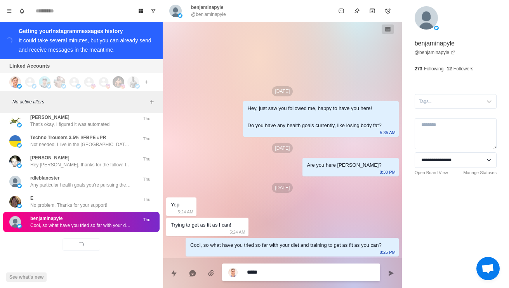
type textarea "*"
type textarea "******"
type textarea "*"
type textarea "*******"
type textarea "*"
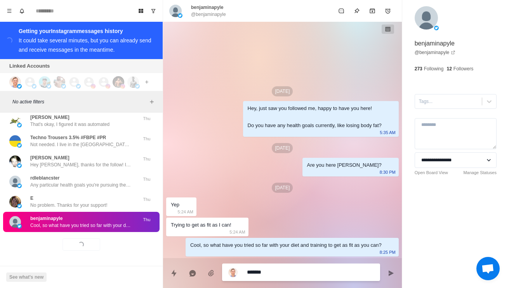
type textarea "********"
type textarea "*"
type textarea "*********"
type textarea "*"
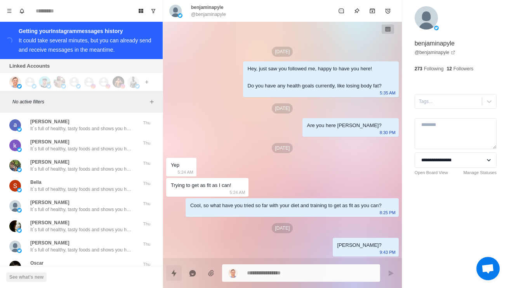
click at [175, 269] on icon "Quick replies" at bounding box center [173, 272] width 5 height 7
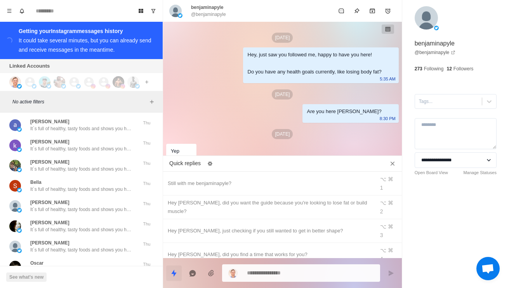
type textarea "*"
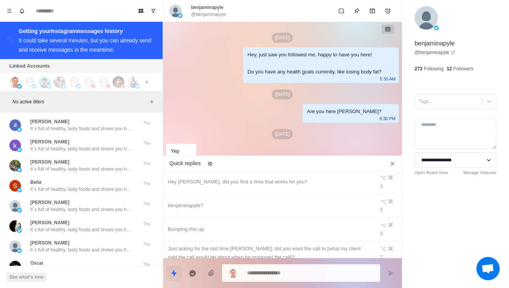
scroll to position [72, 0]
click at [241, 283] on div "Hey benjaminapyle, did you send that through in the end? I didn’t see yours in …" at bounding box center [282, 291] width 229 height 17
type textarea "**********"
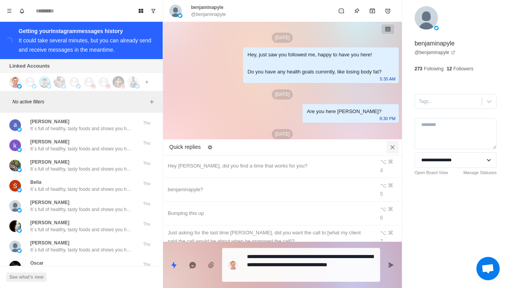
click at [396, 141] on button "Close quick replies" at bounding box center [392, 147] width 12 height 12
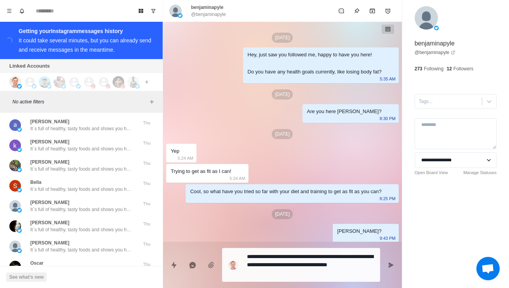
click at [298, 272] on textarea "**********" at bounding box center [310, 265] width 127 height 28
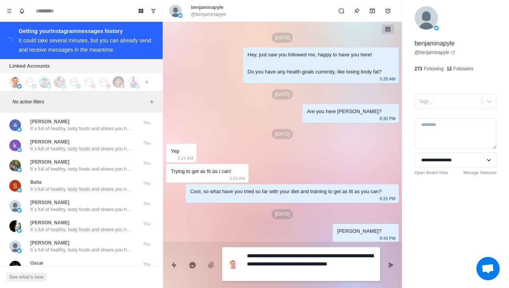
click at [295, 262] on textarea "**********" at bounding box center [310, 264] width 127 height 28
click at [290, 251] on textarea "**********" at bounding box center [310, 264] width 127 height 28
type textarea "*"
type textarea "**********"
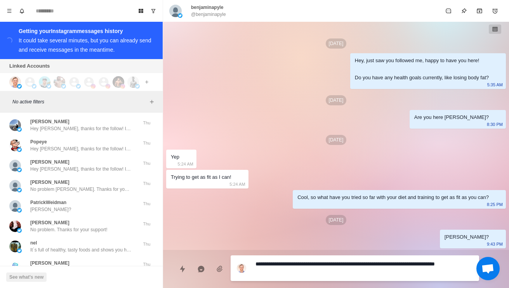
type textarea "*"
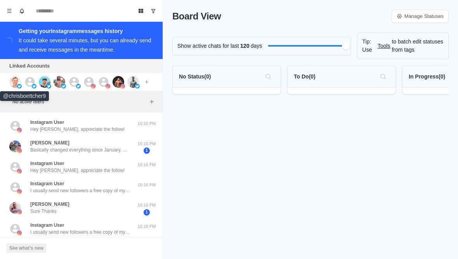
click at [18, 82] on img at bounding box center [15, 82] width 12 height 12
click at [32, 86] on img at bounding box center [34, 86] width 5 height 5
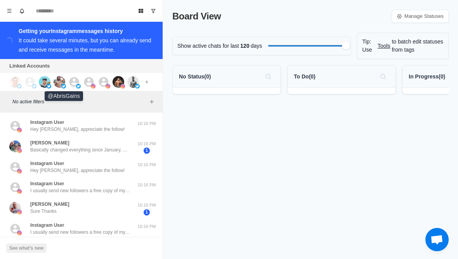
click at [62, 83] on img at bounding box center [60, 82] width 12 height 12
click at [79, 86] on img at bounding box center [78, 86] width 5 height 5
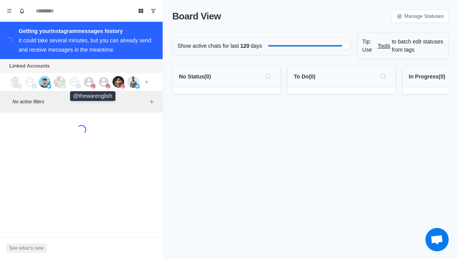
click at [93, 81] on icon at bounding box center [89, 82] width 10 height 10
click at [107, 85] on img at bounding box center [108, 86] width 5 height 5
click at [123, 82] on img at bounding box center [119, 82] width 12 height 12
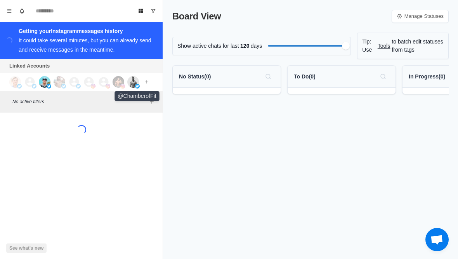
click at [137, 81] on img at bounding box center [133, 82] width 12 height 12
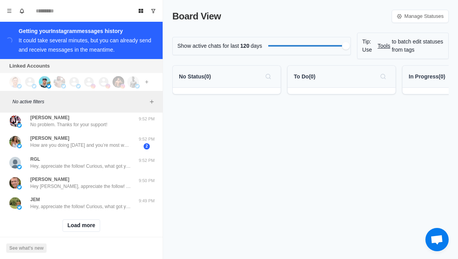
scroll to position [309, 0]
click at [92, 225] on button "Load more" at bounding box center [81, 225] width 38 height 12
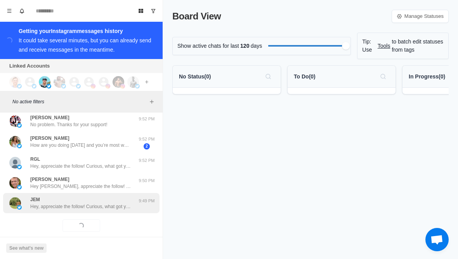
click at [111, 205] on p "Hey, appreciate the follow! Curious, what got you interested in my account? Alw…" at bounding box center [80, 206] width 101 height 7
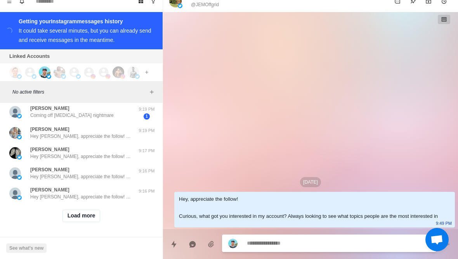
scroll to position [714, 0]
click at [90, 220] on button "Load more" at bounding box center [81, 216] width 38 height 12
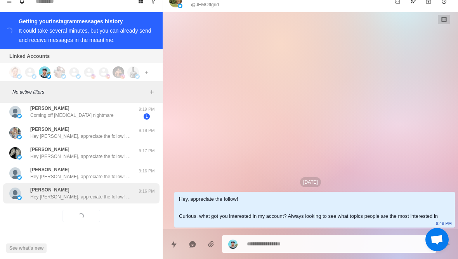
click at [118, 199] on p "Hey [PERSON_NAME], appreciate the follow! Curious, what got you interested in m…" at bounding box center [80, 196] width 101 height 7
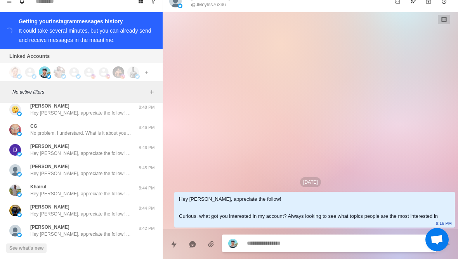
scroll to position [1040, 0]
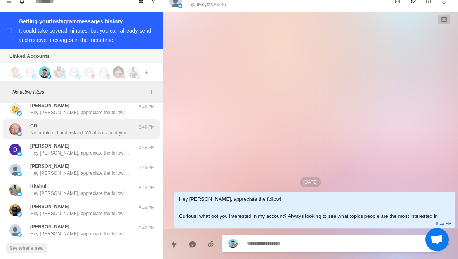
click at [134, 126] on div "CG No problem, I understand. What is it about your approach that even requires …" at bounding box center [73, 129] width 128 height 14
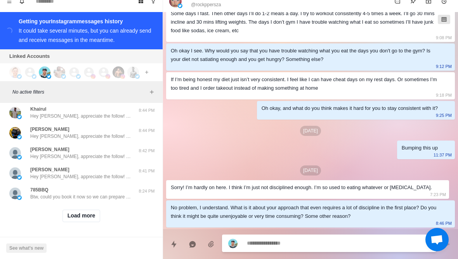
scroll to position [1117, 0]
click at [89, 220] on button "Load more" at bounding box center [81, 216] width 38 height 12
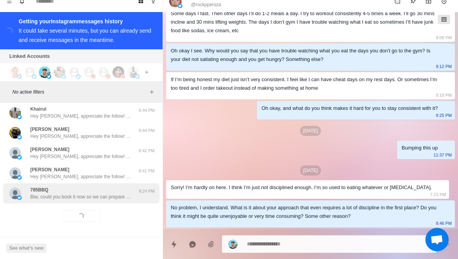
click at [100, 201] on div "785BBQ Btw, could you book it now so we can prepare some stuff beforehand? Shou…" at bounding box center [81, 193] width 156 height 20
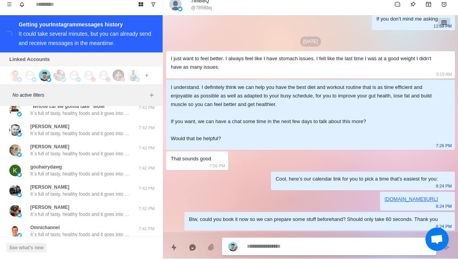
scroll to position [1501, 0]
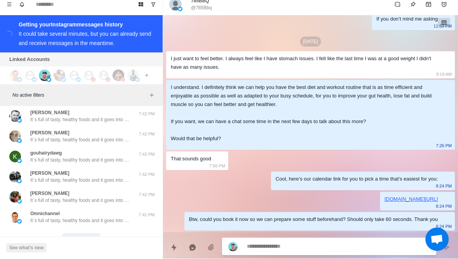
click at [92, 235] on button "Load more" at bounding box center [81, 240] width 38 height 12
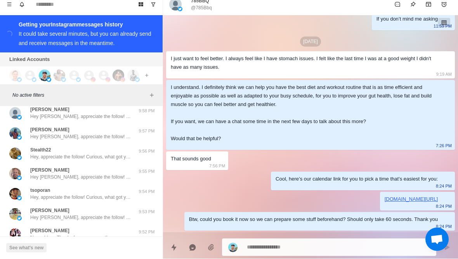
type textarea "*"
